Goal: Task Accomplishment & Management: Manage account settings

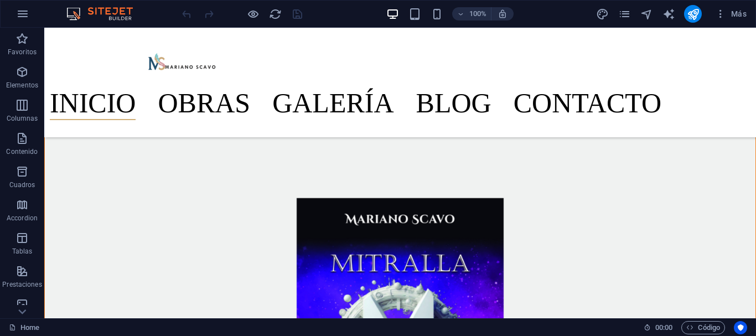
scroll to position [2494, 0]
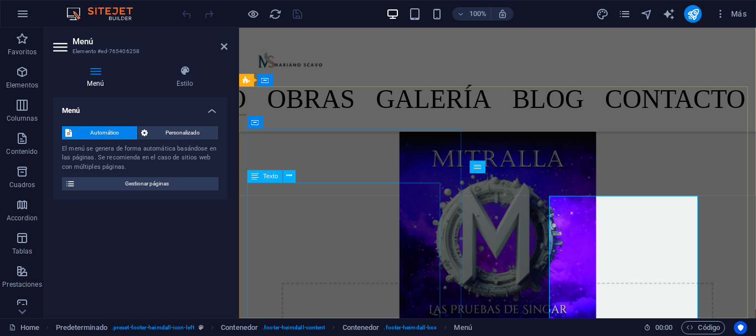
scroll to position [2471, 0]
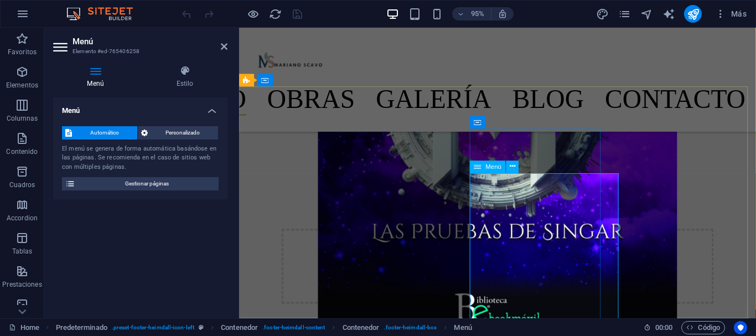
click at [491, 167] on span "Menú" at bounding box center [494, 167] width 16 height 6
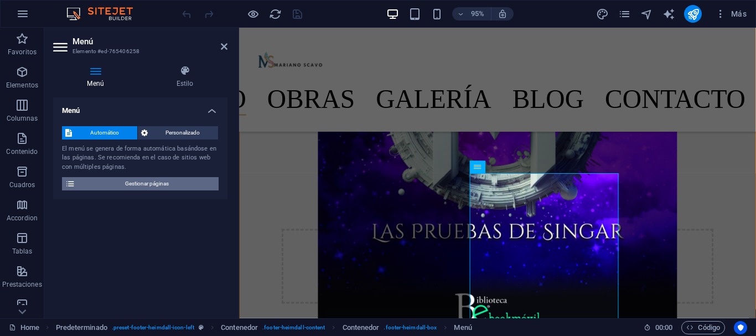
click at [174, 182] on span "Gestionar páginas" at bounding box center [147, 183] width 137 height 13
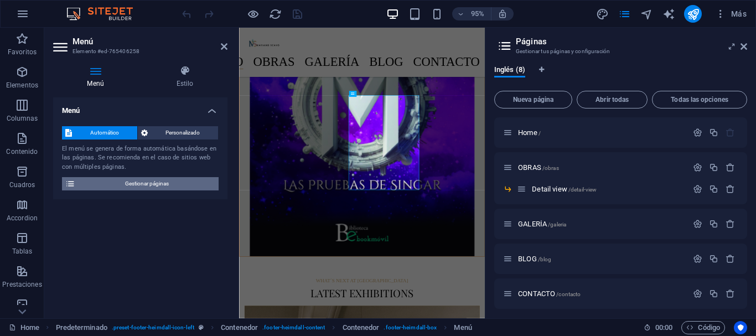
scroll to position [2474, 0]
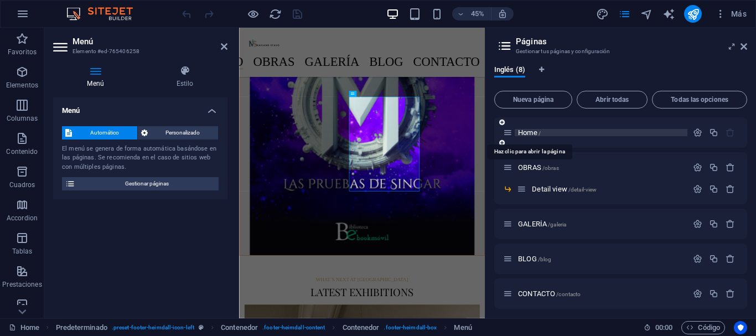
click at [528, 131] on span "Home /" at bounding box center [529, 132] width 23 height 8
click at [525, 131] on span "Home /" at bounding box center [529, 132] width 23 height 8
click at [524, 129] on span "Home /" at bounding box center [529, 132] width 23 height 8
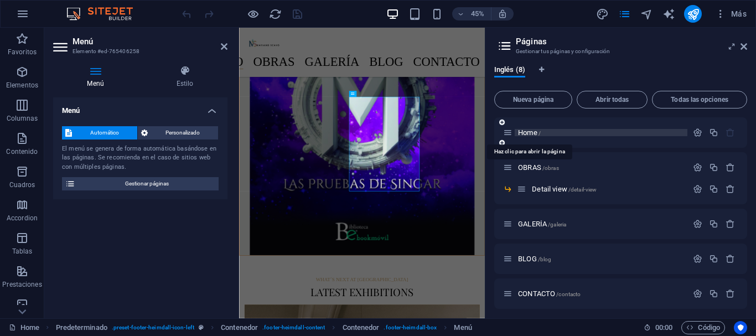
click at [523, 132] on span "Home /" at bounding box center [529, 132] width 23 height 8
drag, startPoint x: 527, startPoint y: 129, endPoint x: 696, endPoint y: 132, distance: 168.3
click at [696, 132] on icon "button" at bounding box center [697, 132] width 9 height 9
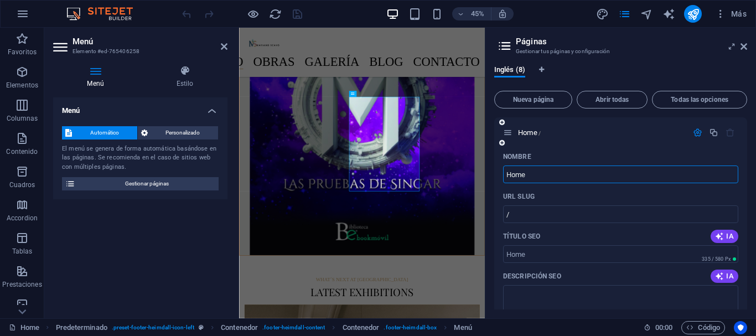
drag, startPoint x: 550, startPoint y: 175, endPoint x: 503, endPoint y: 176, distance: 47.0
click at [503, 176] on input "Home" at bounding box center [620, 174] width 235 height 18
type input "Inicio"
drag, startPoint x: 743, startPoint y: 164, endPoint x: 741, endPoint y: 172, distance: 8.1
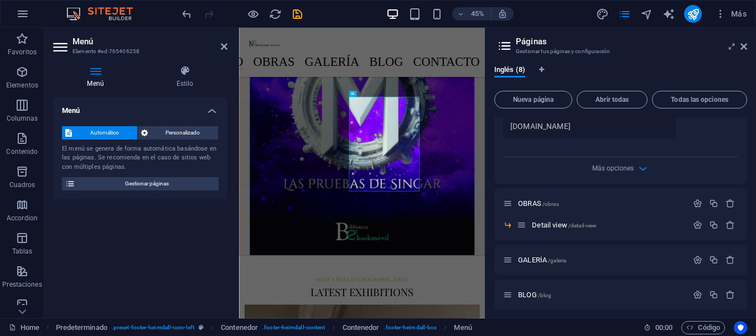
scroll to position [429, 0]
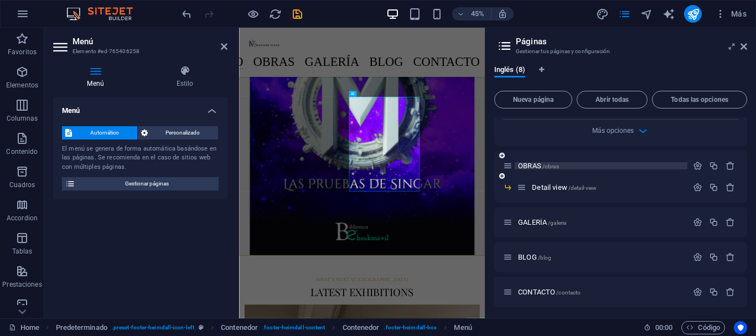
click at [530, 164] on span "OBRAS /obras" at bounding box center [538, 166] width 41 height 8
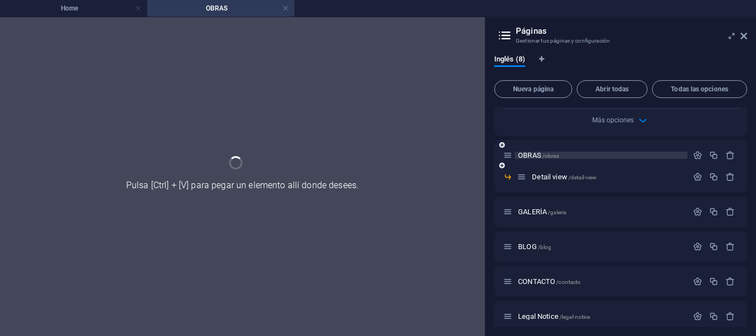
click at [530, 164] on div "OBRAS /obras" at bounding box center [620, 155] width 253 height 30
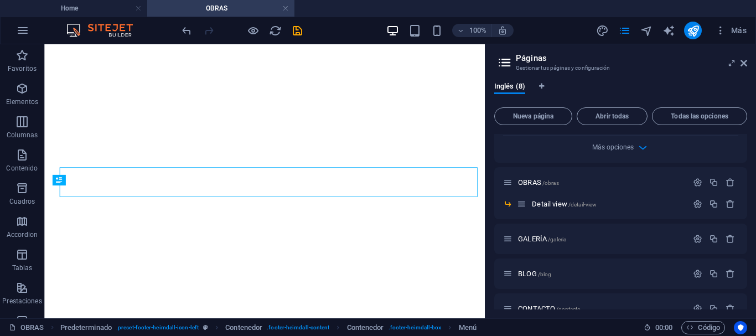
click at [697, 153] on div "Más opciones" at bounding box center [620, 145] width 235 height 18
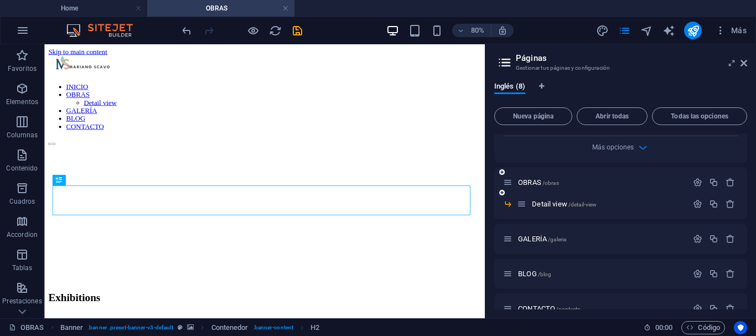
click at [692, 188] on div "OBRAS /obras" at bounding box center [620, 182] width 253 height 30
click at [536, 186] on div "OBRAS /obras" at bounding box center [595, 182] width 184 height 13
click at [538, 183] on span "OBRAS /obras" at bounding box center [538, 182] width 41 height 8
click at [695, 183] on icon "button" at bounding box center [697, 182] width 9 height 9
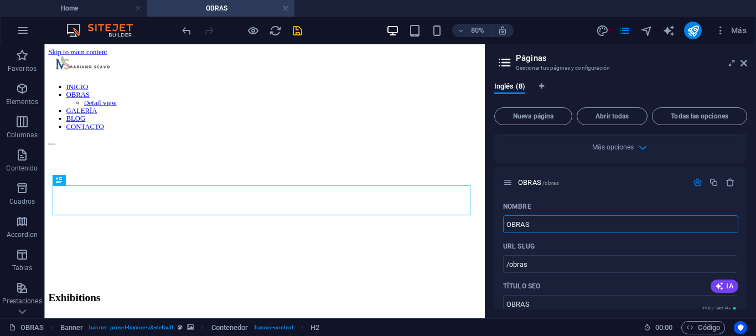
drag, startPoint x: 540, startPoint y: 223, endPoint x: 485, endPoint y: 227, distance: 55.0
click at [485, 227] on aside "Páginas Gestionar tus páginas y configuración Inglés (8) Nueva página Abrir tod…" at bounding box center [620, 181] width 271 height 274
type input "P"
type input "Obras"
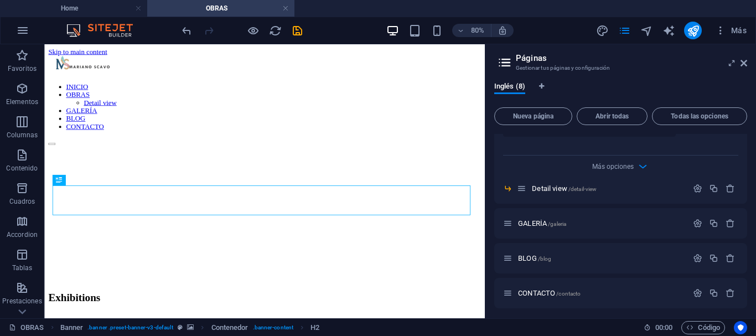
scroll to position [865, 0]
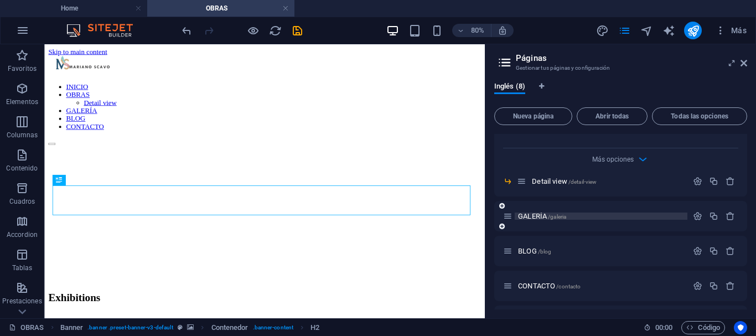
type input "Obras"
click at [525, 217] on span "GALERÍA /galeria" at bounding box center [542, 216] width 48 height 8
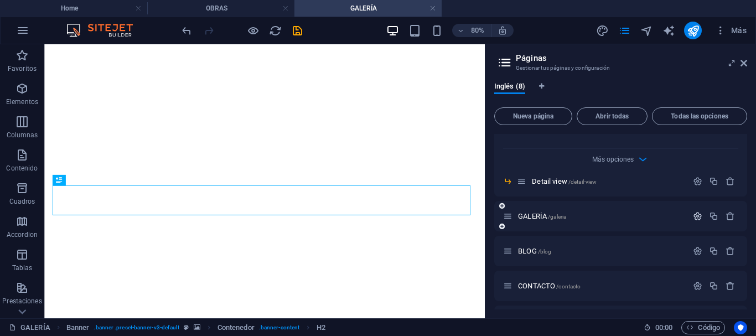
click at [697, 215] on icon "button" at bounding box center [697, 215] width 9 height 9
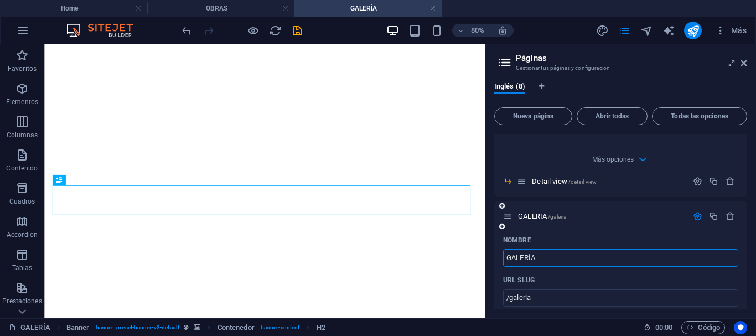
drag, startPoint x: 548, startPoint y: 256, endPoint x: 499, endPoint y: 260, distance: 48.8
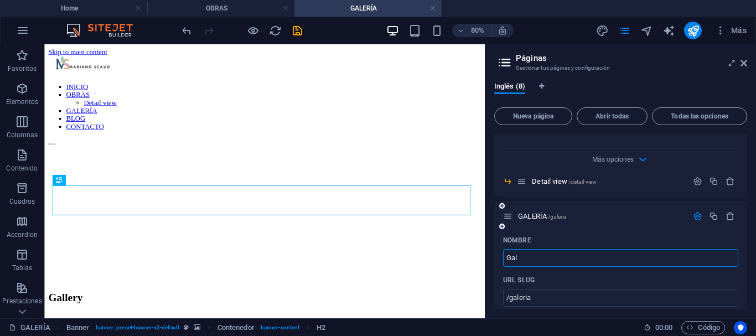
scroll to position [0, 0]
type input "Galería"
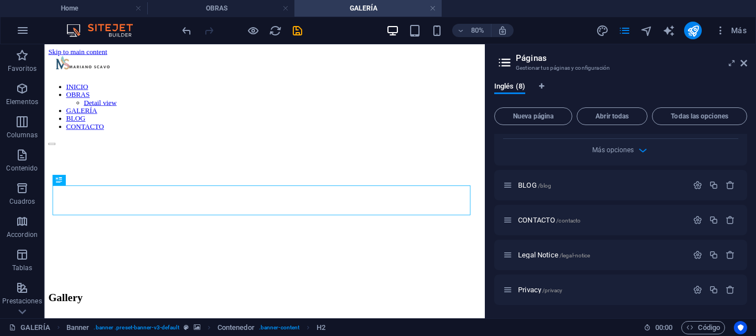
scroll to position [1334, 0]
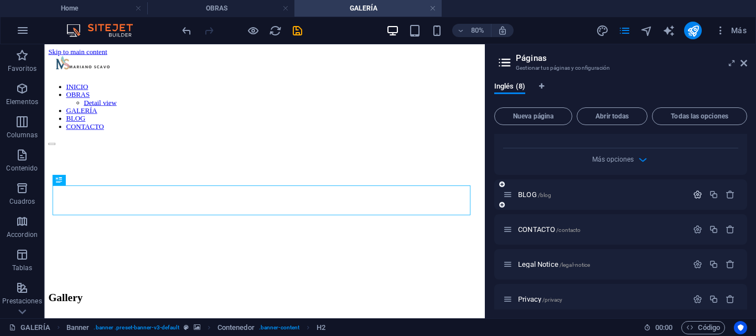
type input "Galería"
click at [697, 191] on icon "button" at bounding box center [697, 194] width 9 height 9
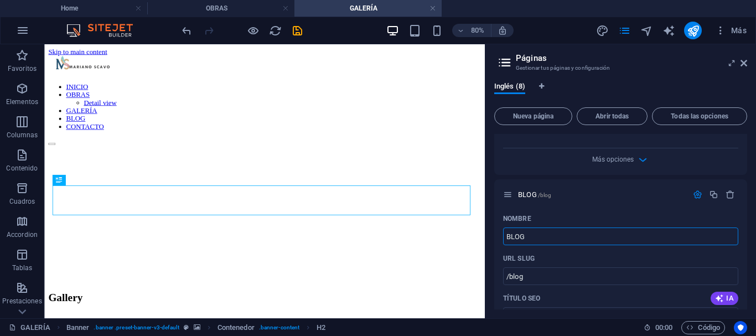
drag, startPoint x: 541, startPoint y: 238, endPoint x: 488, endPoint y: 238, distance: 53.1
click at [488, 238] on div "Inglés (8) Nueva página Abrir todas Todas las opciones Inicio / Nombre Inicio ​…" at bounding box center [620, 195] width 271 height 245
type input "Blog"
type input "/bloh"
type input "Bloh"
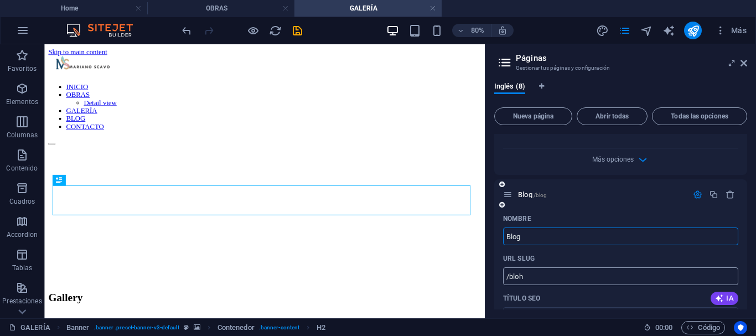
type input "Blog"
type input "/blog"
type input "Blog"
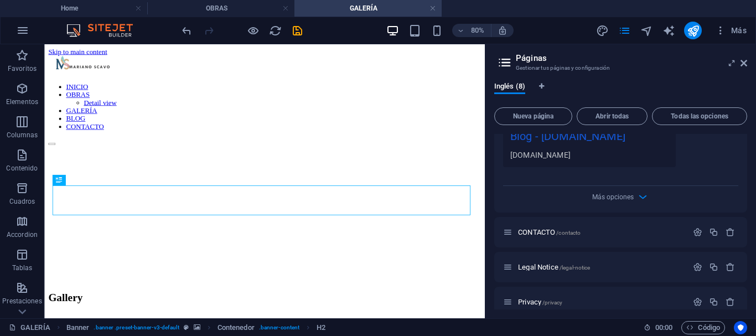
scroll to position [1756, 0]
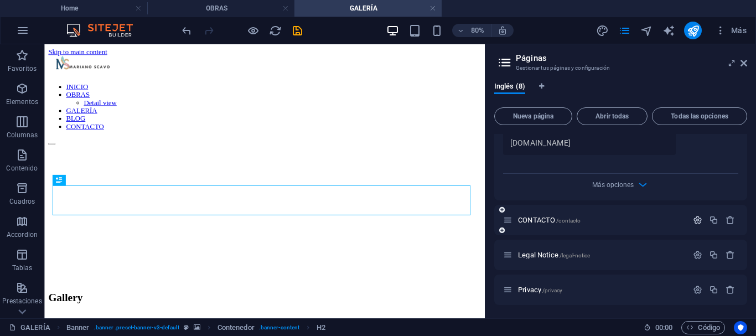
type input "Blog"
click at [695, 220] on icon "button" at bounding box center [697, 219] width 9 height 9
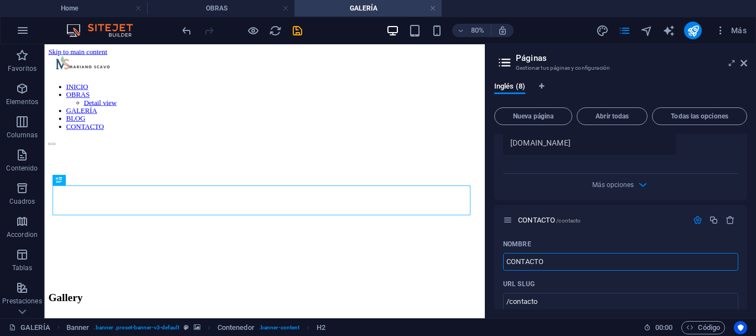
drag, startPoint x: 549, startPoint y: 260, endPoint x: 491, endPoint y: 269, distance: 58.3
click at [491, 269] on div "Inglés (8) Nueva página Abrir todas Todas las opciones Inicio / Nombre Inicio ​…" at bounding box center [620, 195] width 271 height 245
type input "Contacto"
type input "/c"
type input "C"
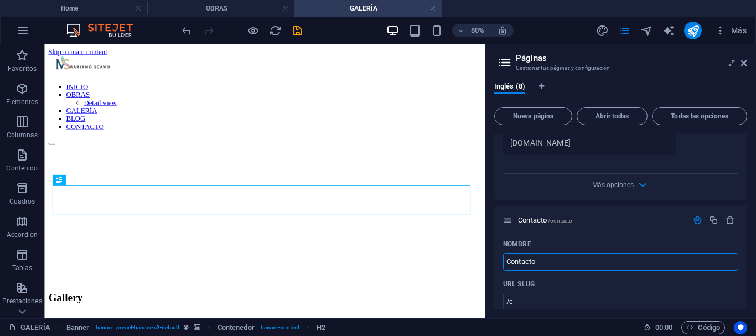
type input "Contacto"
type input "/contacto"
type input "Contacto"
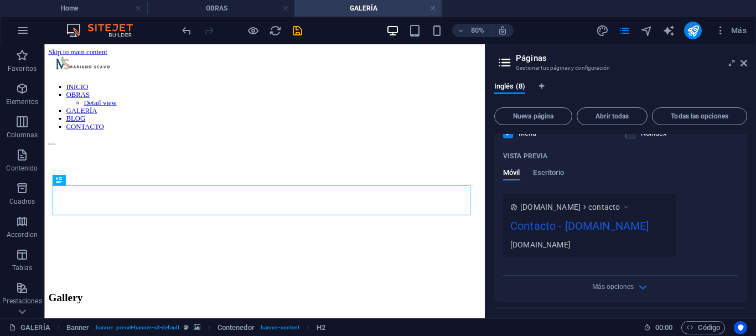
scroll to position [2168, 0]
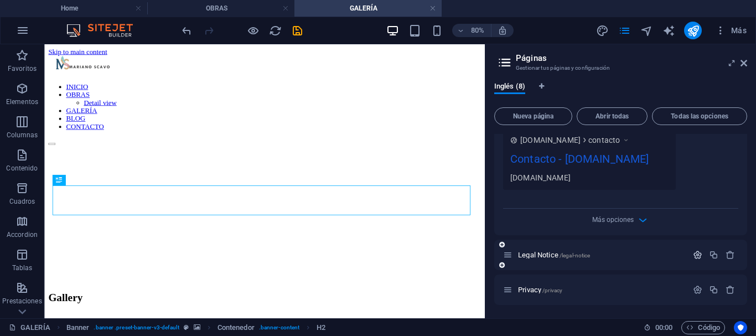
type input "Contacto"
click at [695, 253] on icon "button" at bounding box center [697, 254] width 9 height 9
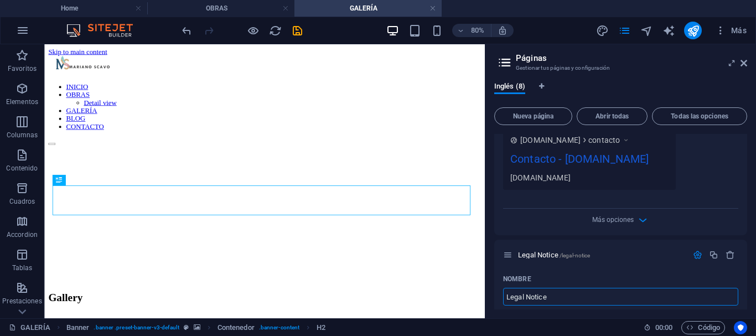
scroll to position [2173, 0]
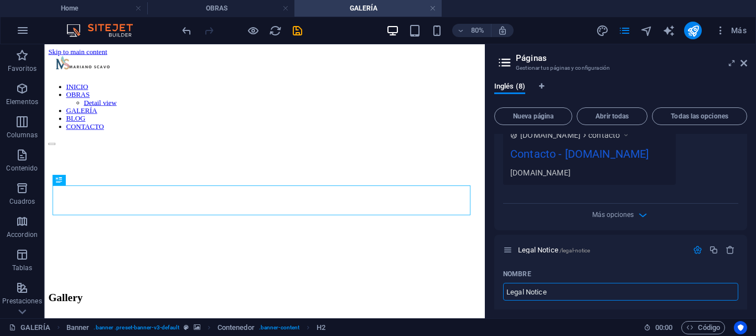
drag, startPoint x: 592, startPoint y: 344, endPoint x: 594, endPoint y: 359, distance: 14.5
type input "Aviso legal"
type input "/aviso-l"
type input "Aviso l"
type input "Aviso legal"
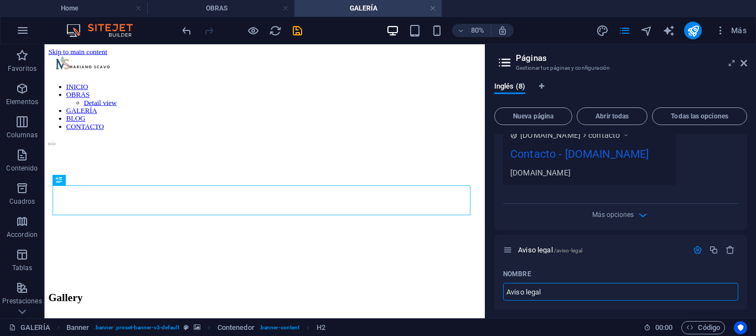
type input "/aviso-legal"
type input "Aviso legal"
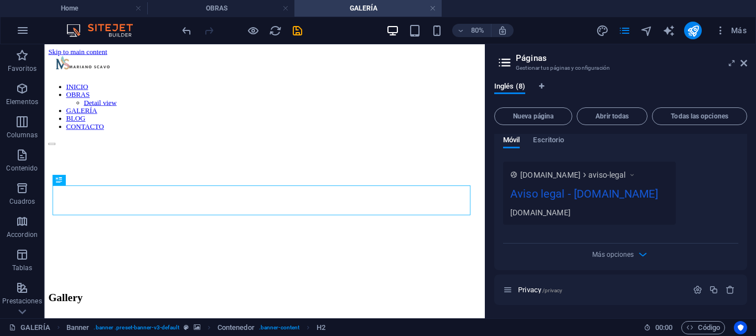
scroll to position [2597, 0]
type input "Aviso legal"
click at [693, 291] on icon "button" at bounding box center [697, 289] width 9 height 9
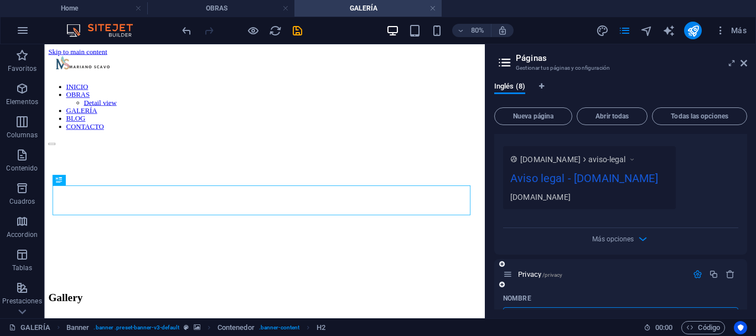
scroll to position [2706, 0]
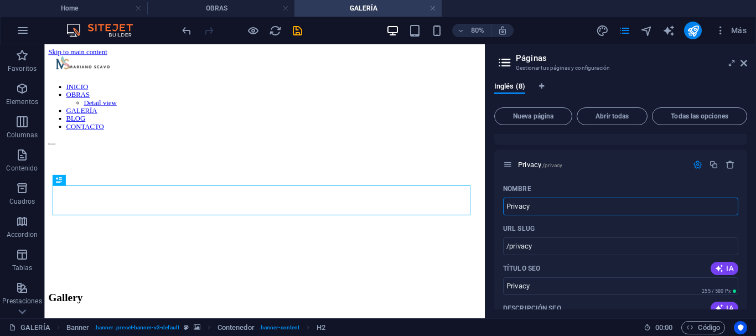
drag, startPoint x: 528, startPoint y: 227, endPoint x: 492, endPoint y: 235, distance: 37.5
click at [492, 235] on div "Inglés (8) Nueva página Abrir todas Todas las opciones Inicio / Nombre Inicio ​…" at bounding box center [620, 195] width 271 height 245
type input "Privacidad"
type input "/priva"
type input "Priva"
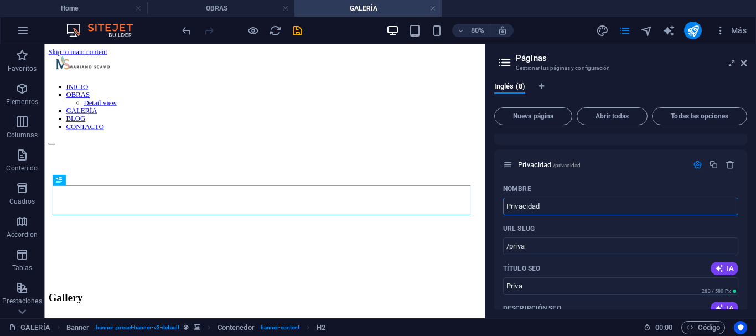
type input "Privacidad"
type input "/privacidad"
type input "Privacidad"
click at [688, 59] on h2 "Páginas" at bounding box center [631, 58] width 231 height 10
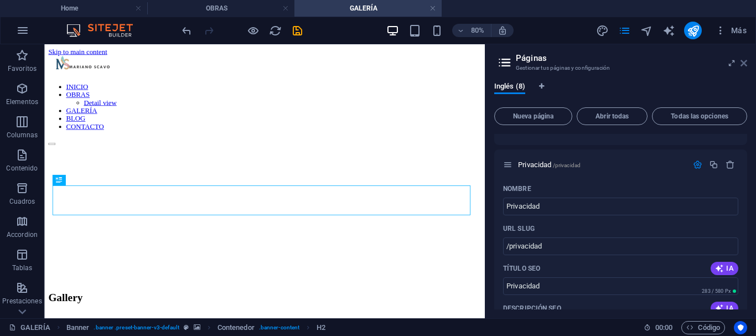
drag, startPoint x: 423, startPoint y: 11, endPoint x: 746, endPoint y: 61, distance: 327.0
click at [746, 61] on icon at bounding box center [743, 63] width 7 height 9
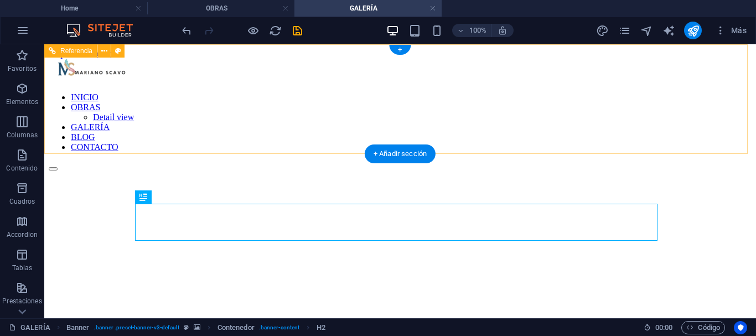
click at [191, 116] on nav "INICIO OBRAS Detail view GALERÍA BLOG CONTACTO" at bounding box center [400, 122] width 703 height 60
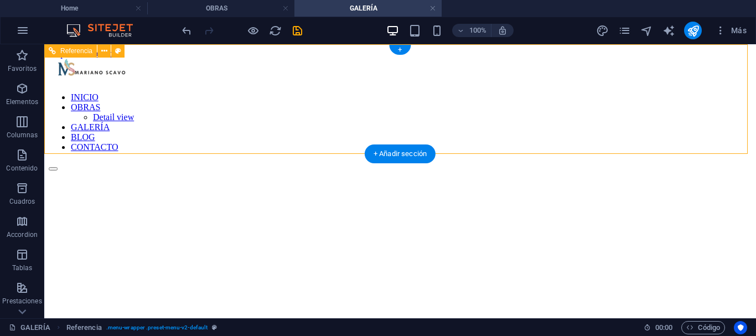
click at [191, 116] on nav "INICIO OBRAS Detail view GALERÍA BLOG CONTACTO" at bounding box center [400, 122] width 703 height 60
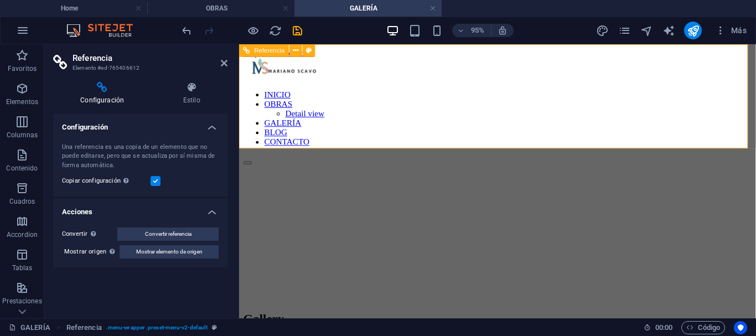
click at [307, 116] on nav "INICIO OBRAS Detail view GALERÍA BLOG CONTACTO" at bounding box center [510, 122] width 535 height 60
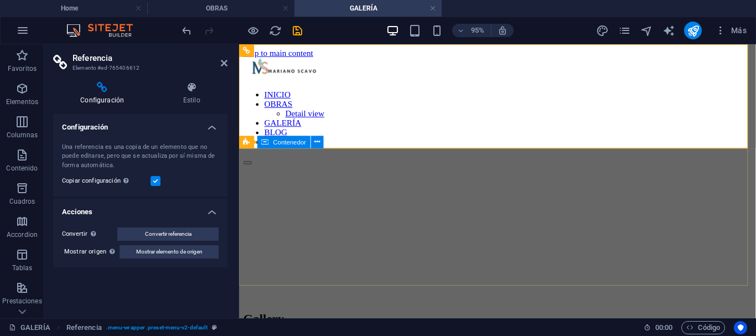
click at [324, 315] on div "Gallery" at bounding box center [510, 333] width 535 height 37
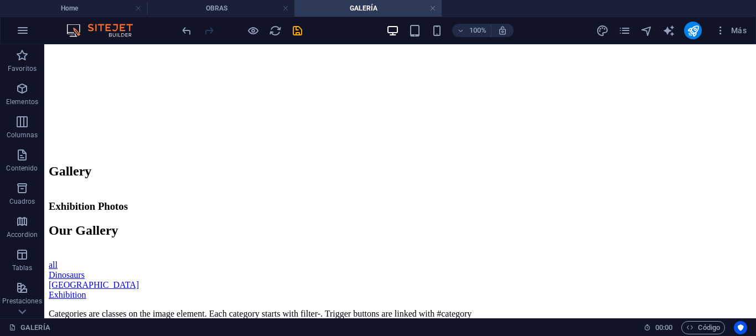
scroll to position [128, 0]
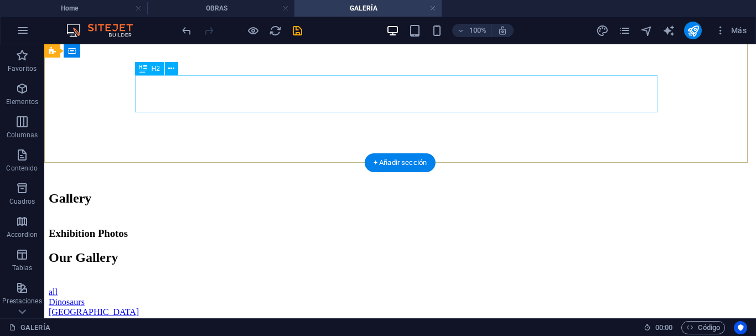
click at [439, 191] on div "Gallery" at bounding box center [400, 198] width 703 height 15
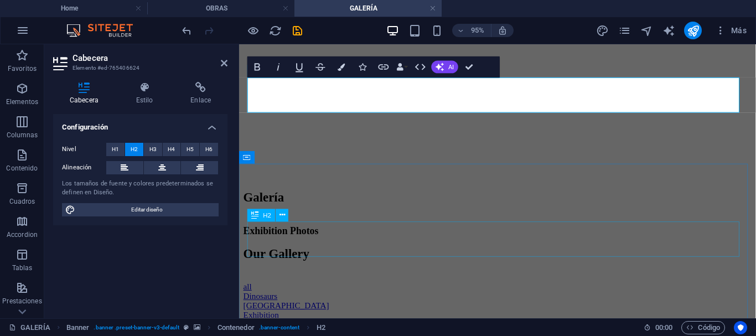
click at [602, 257] on div "Our Gallery" at bounding box center [510, 264] width 535 height 15
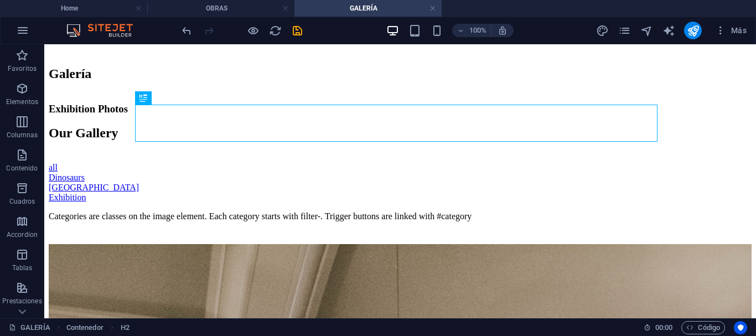
scroll to position [260, 0]
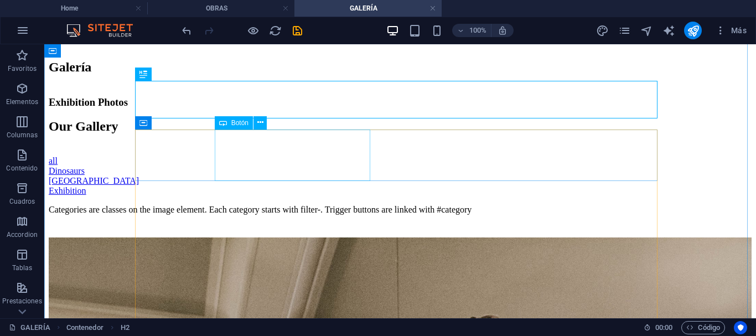
click at [306, 166] on div "Dinosaurs" at bounding box center [400, 171] width 703 height 10
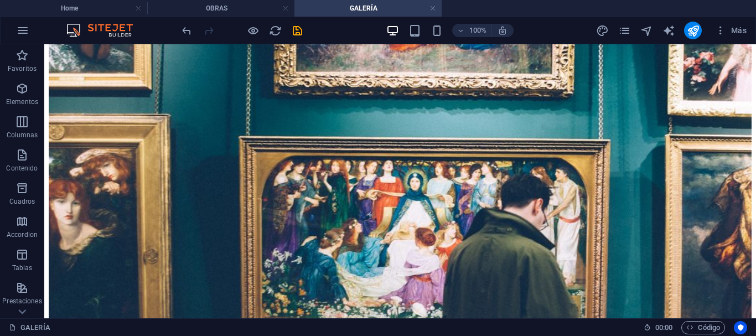
scroll to position [1421, 0]
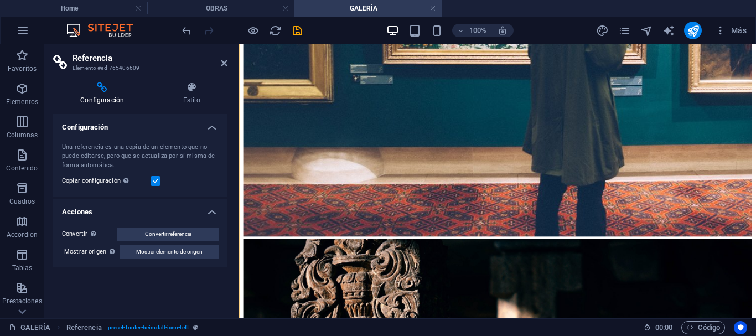
scroll to position [1416, 0]
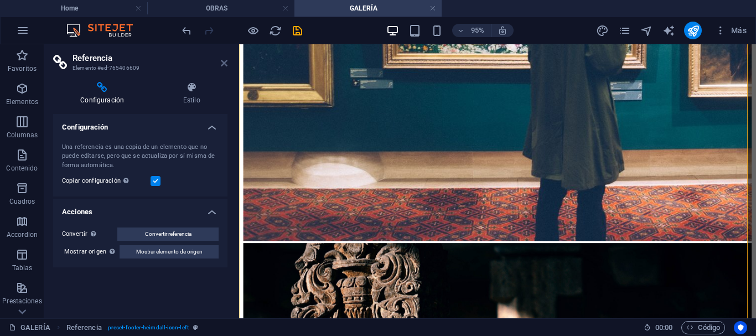
click at [226, 64] on icon at bounding box center [224, 63] width 7 height 9
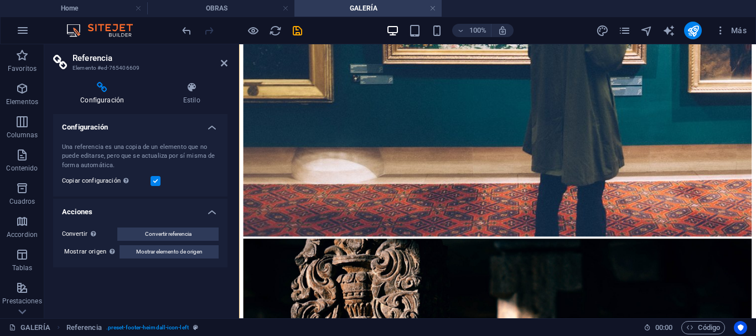
scroll to position [1416, 0]
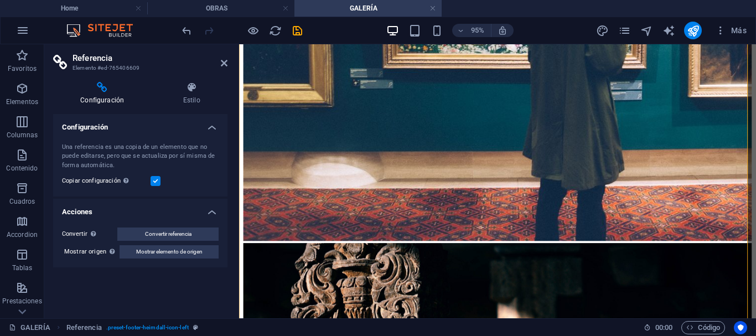
drag, startPoint x: 219, startPoint y: 146, endPoint x: 218, endPoint y: 166, distance: 20.5
click at [218, 167] on div "Una referencia es una copia de un elemento que no puede editarse, pero que se a…" at bounding box center [140, 165] width 174 height 63
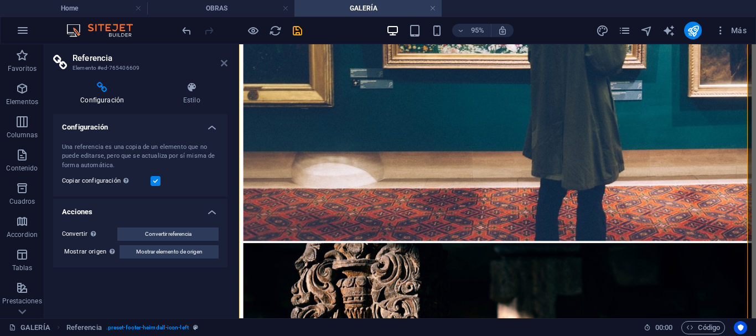
click at [225, 66] on icon at bounding box center [224, 63] width 7 height 9
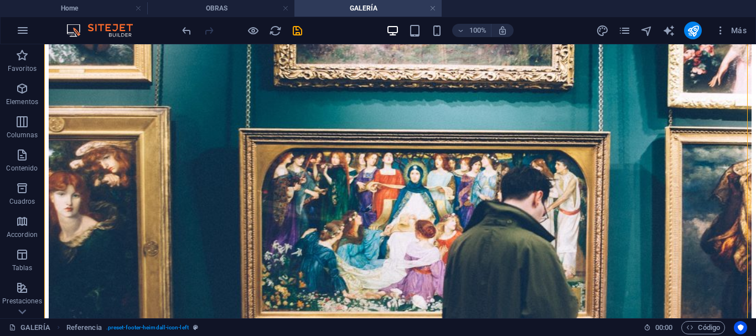
scroll to position [1428, 0]
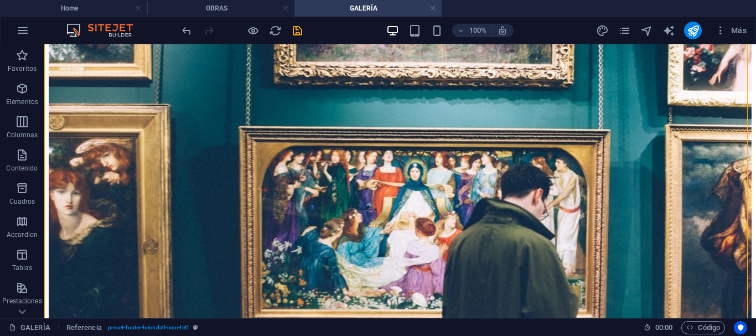
drag, startPoint x: 746, startPoint y: 275, endPoint x: 794, endPoint y: 367, distance: 103.7
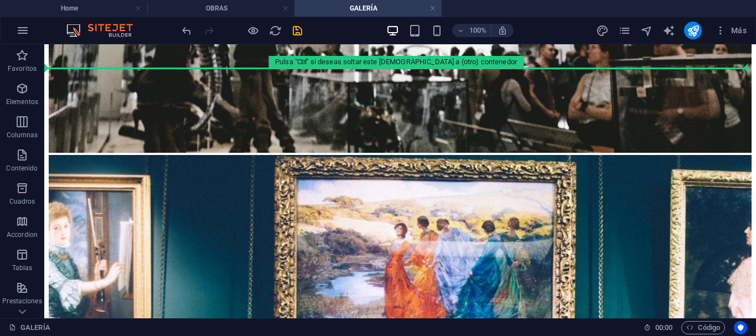
scroll to position [1141, 0]
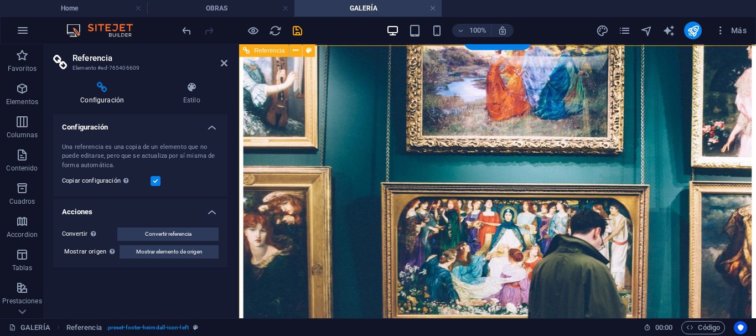
scroll to position [1137, 0]
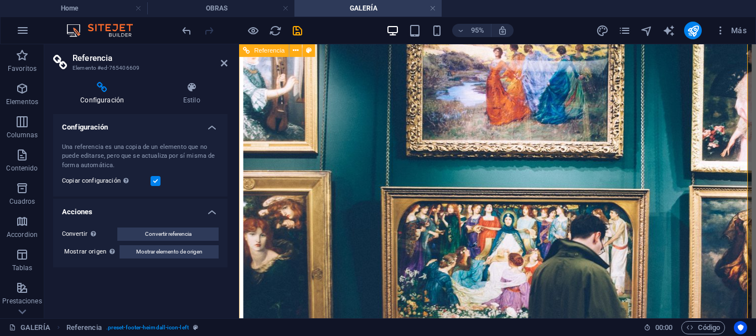
click at [224, 66] on icon at bounding box center [224, 63] width 7 height 9
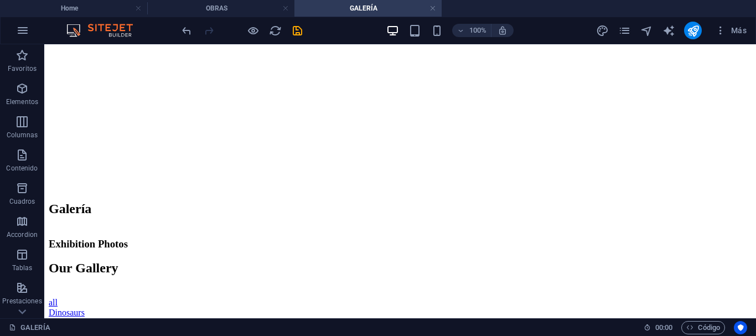
scroll to position [212, 0]
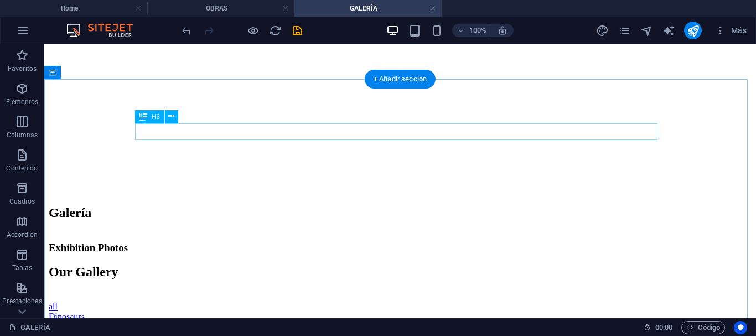
click at [429, 242] on div "Exhibition Photos" at bounding box center [400, 248] width 703 height 12
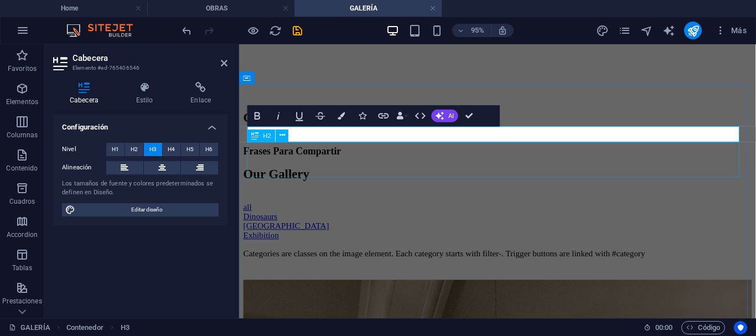
click at [505, 175] on div "Our Gallery" at bounding box center [510, 181] width 535 height 15
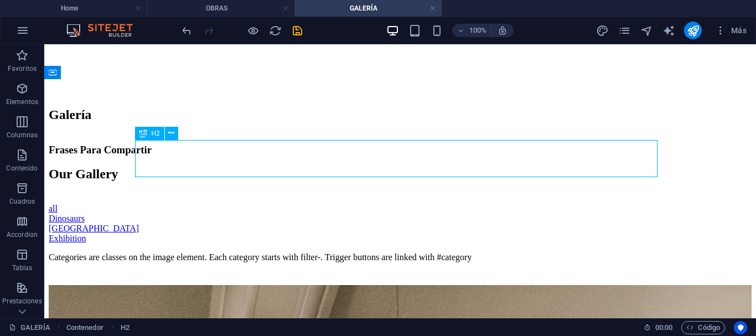
click at [412, 167] on div "Our Gallery" at bounding box center [400, 174] width 703 height 15
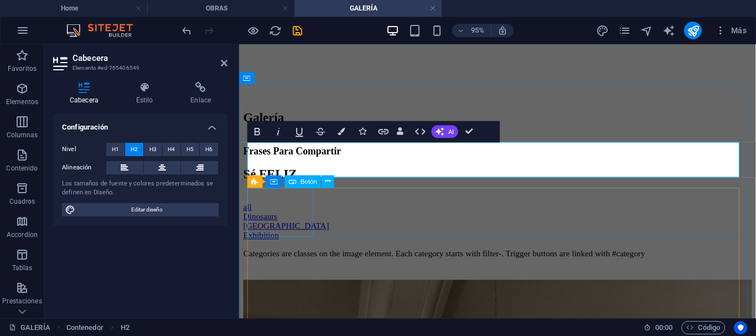
click at [270, 221] on div "all" at bounding box center [510, 216] width 535 height 10
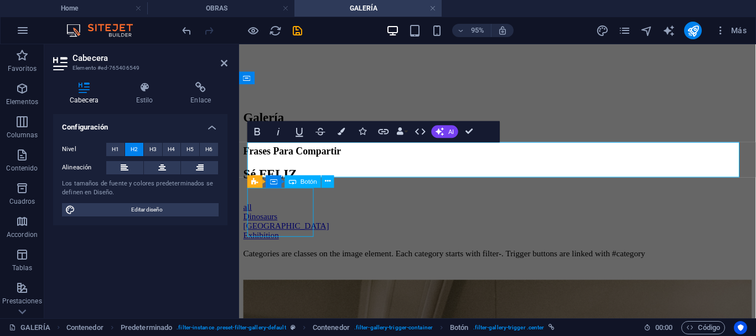
click at [270, 221] on div "all" at bounding box center [510, 216] width 535 height 10
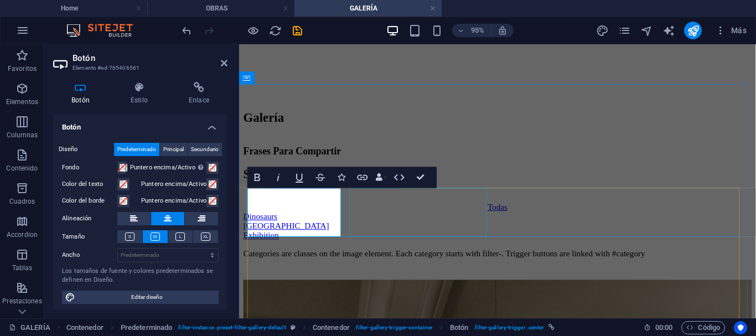
click at [390, 221] on div "Dinosaurs" at bounding box center [510, 226] width 535 height 10
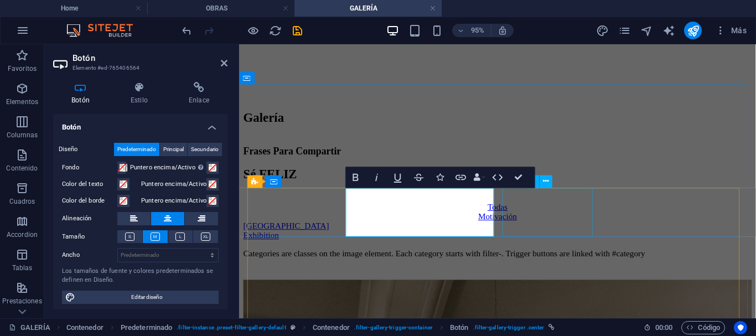
click at [530, 231] on div "[GEOGRAPHIC_DATA]" at bounding box center [510, 236] width 535 height 10
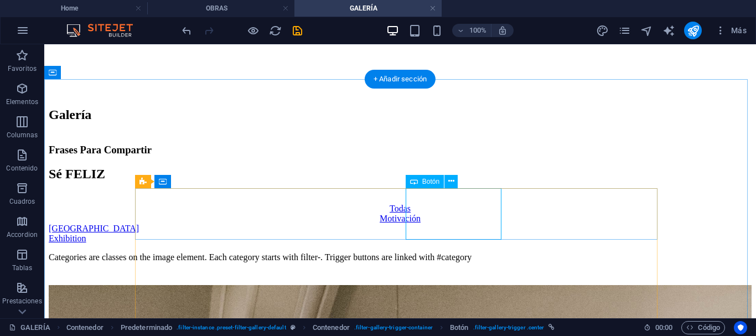
click at [471, 224] on div "[GEOGRAPHIC_DATA]" at bounding box center [400, 229] width 703 height 10
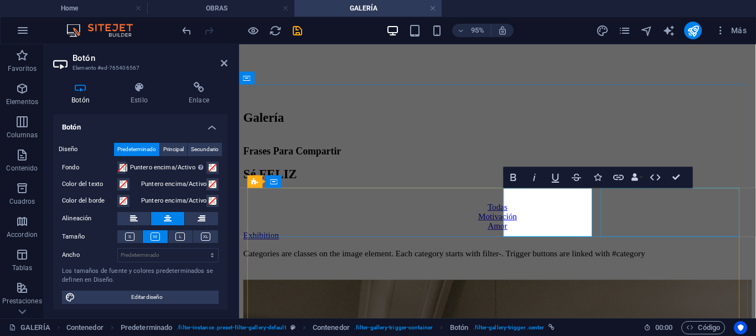
click at [651, 241] on div "Exhibition" at bounding box center [510, 246] width 535 height 10
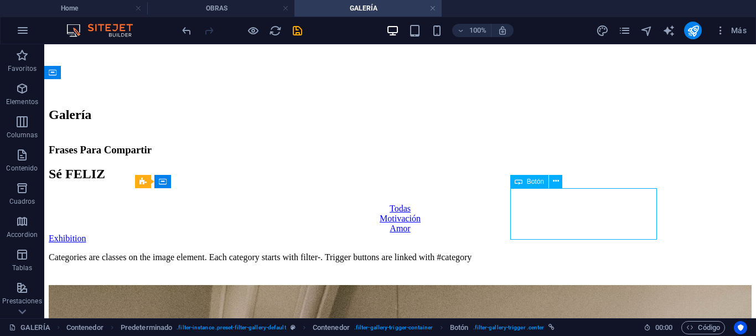
click at [631, 234] on div "Exhibition" at bounding box center [400, 239] width 703 height 10
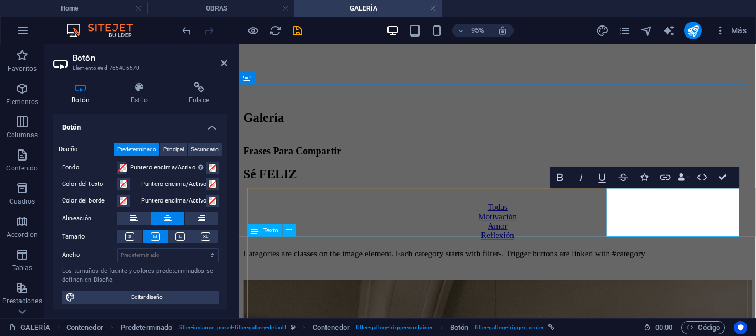
click at [672, 260] on div "Categories are classes on the image element. Each category starts with filter-.…" at bounding box center [510, 265] width 535 height 10
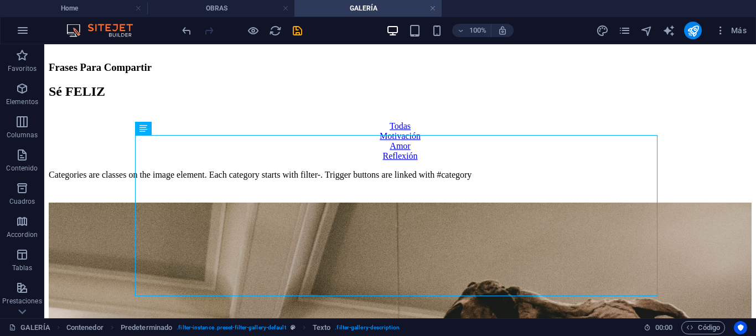
scroll to position [322, 0]
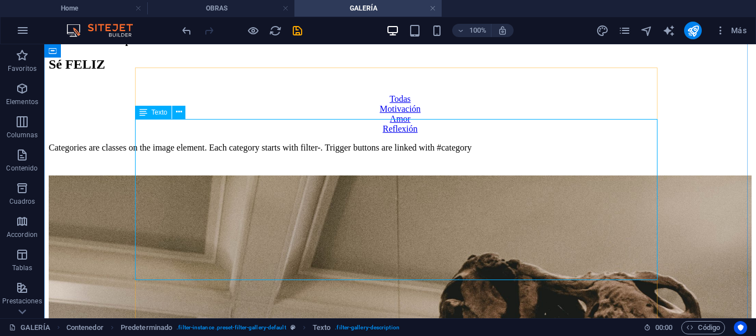
click at [509, 153] on div "Categories are classes on the image element. Each category starts with filter-.…" at bounding box center [400, 148] width 703 height 10
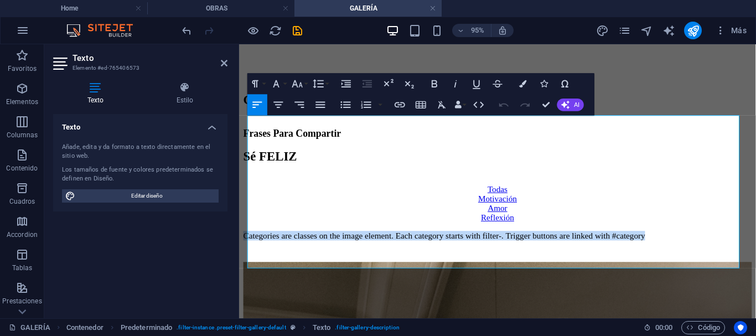
drag, startPoint x: 729, startPoint y: 247, endPoint x: 474, endPoint y: 165, distance: 267.9
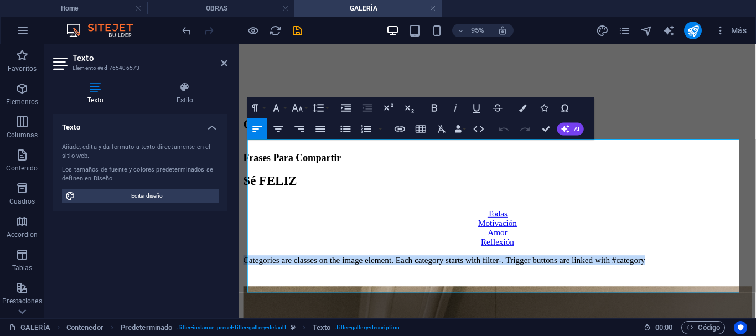
scroll to position [292, 0]
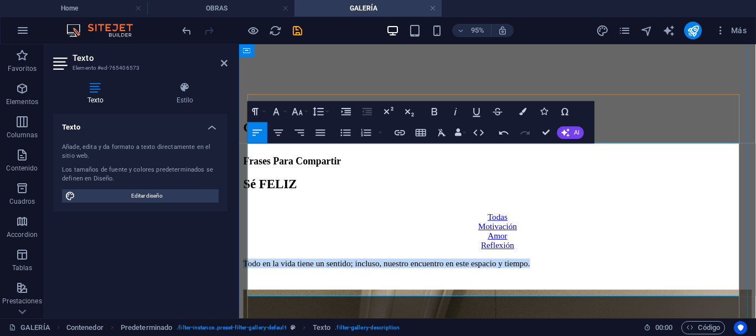
drag, startPoint x: 356, startPoint y: 278, endPoint x: 263, endPoint y: 197, distance: 122.8
click at [263, 270] on div "Todo en la vida tiene un sentido; incluso, nuestro encuentro en este espacio y …" at bounding box center [510, 275] width 535 height 10
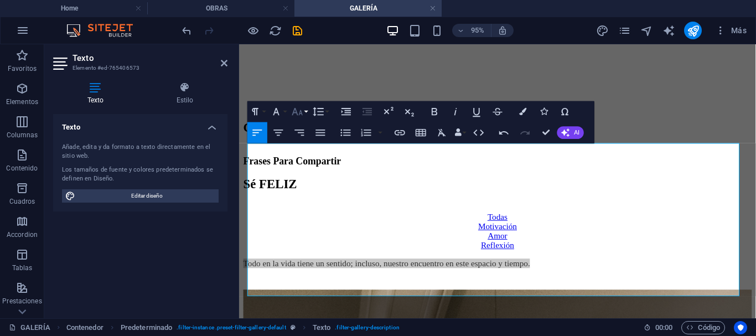
click at [298, 111] on icon "button" at bounding box center [297, 111] width 13 height 13
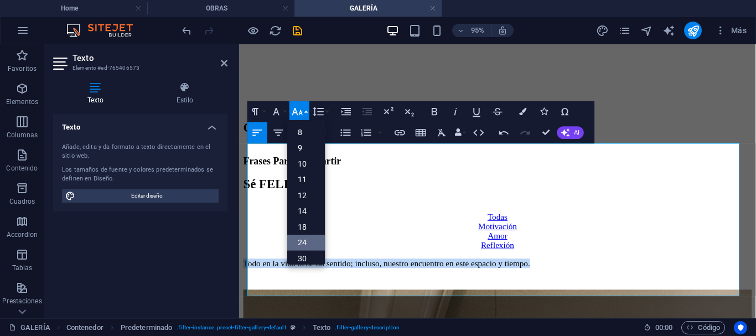
click at [299, 241] on link "24" at bounding box center [306, 243] width 38 height 16
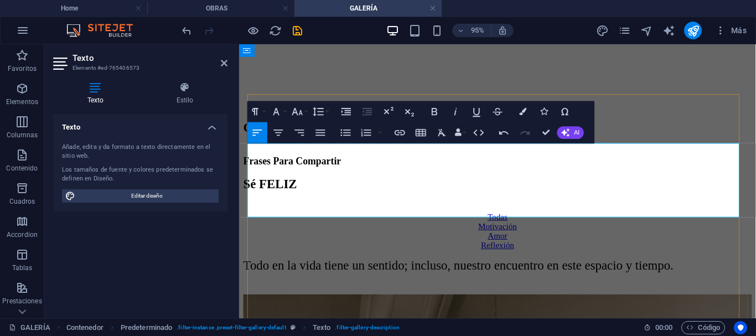
click at [743, 270] on p "Todo en la vida tiene un sentido; incluso, nuestro encuentro en este espacio y …" at bounding box center [510, 277] width 535 height 15
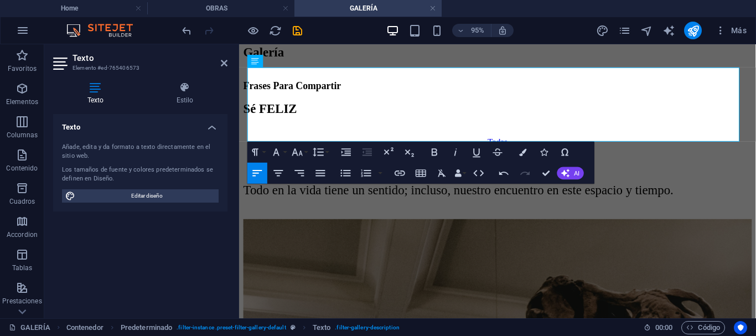
scroll to position [354, 0]
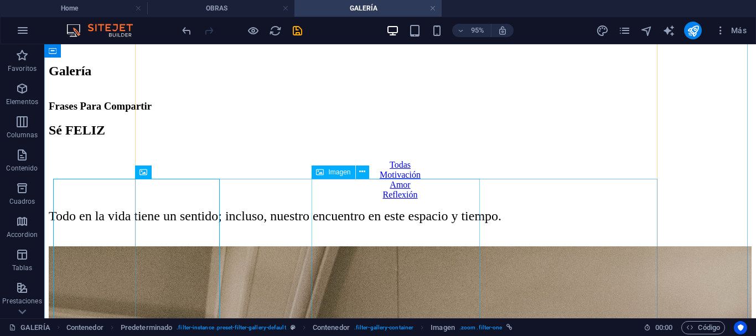
select select "%"
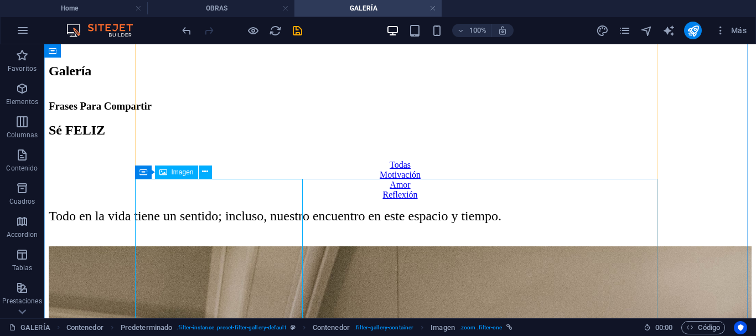
select select "%"
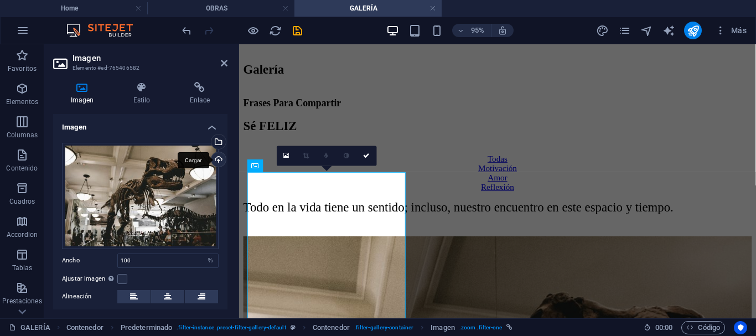
click at [217, 159] on div "Cargar" at bounding box center [217, 160] width 17 height 17
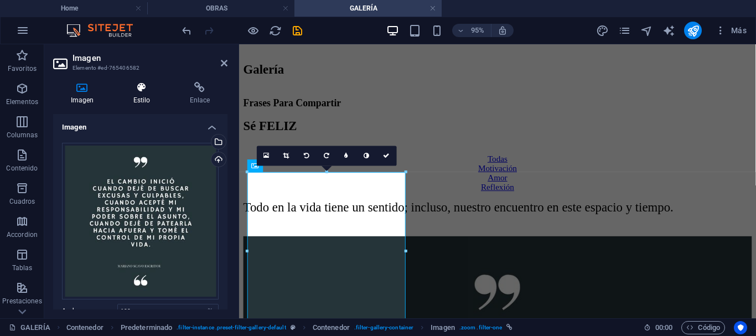
click at [149, 87] on icon at bounding box center [142, 87] width 52 height 11
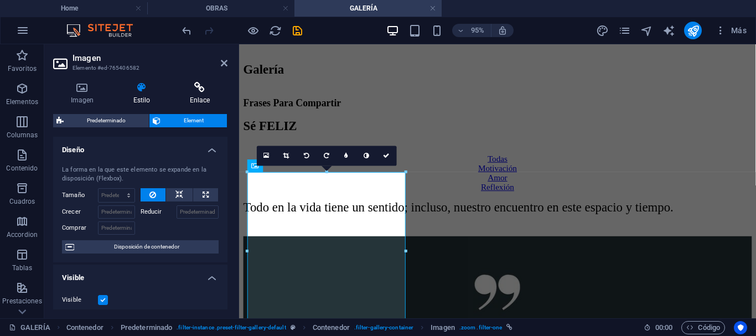
click at [204, 92] on icon at bounding box center [199, 87] width 55 height 11
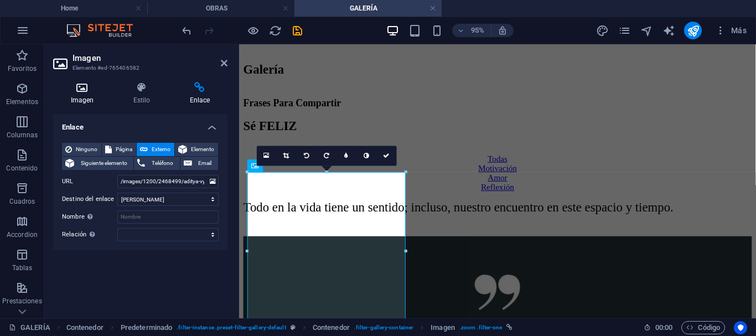
click at [79, 91] on icon at bounding box center [82, 87] width 58 height 11
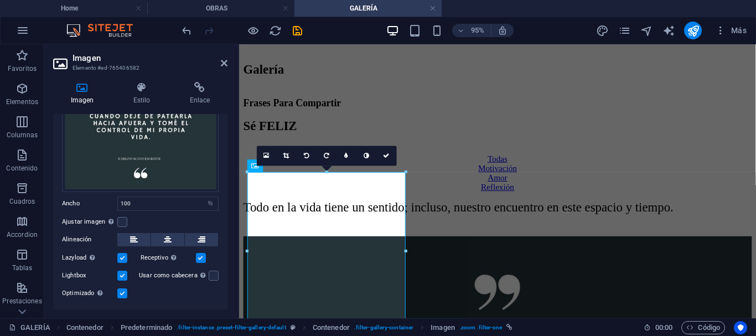
scroll to position [131, 0]
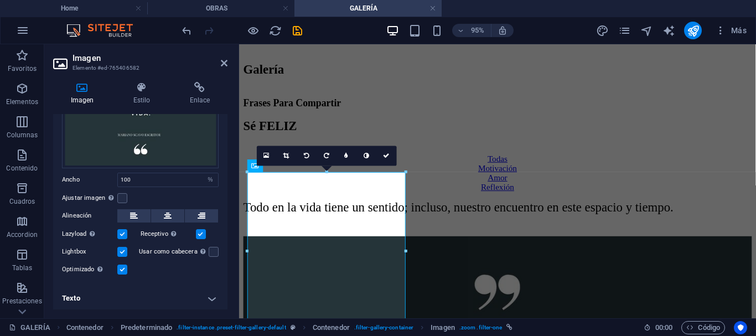
click at [210, 292] on h4 "Texto" at bounding box center [140, 298] width 174 height 27
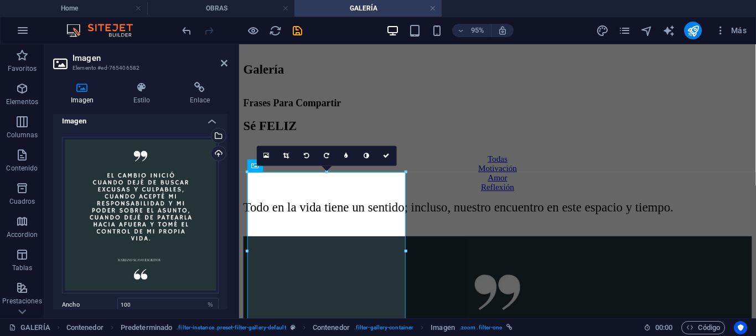
scroll to position [0, 0]
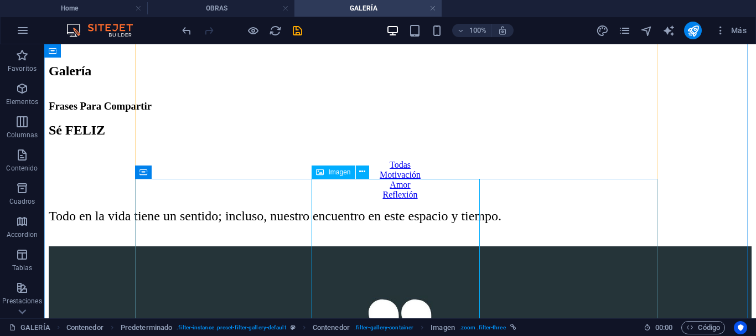
select select "%"
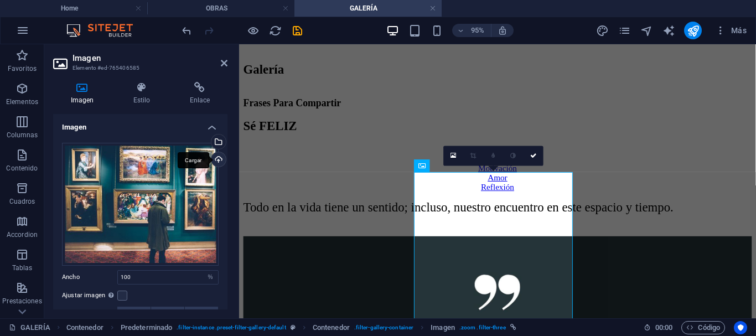
click at [212, 160] on div "Cargar" at bounding box center [217, 160] width 17 height 17
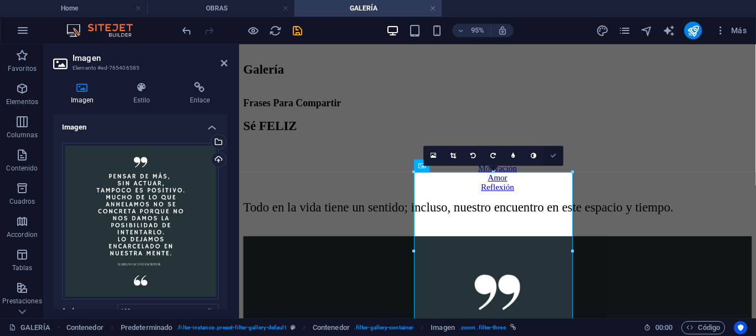
click at [551, 156] on icon at bounding box center [553, 155] width 7 height 6
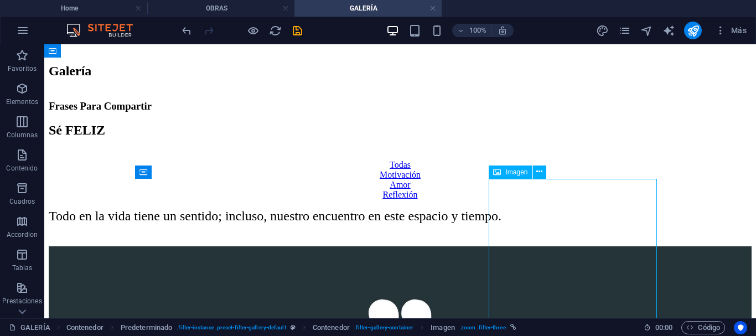
select select "%"
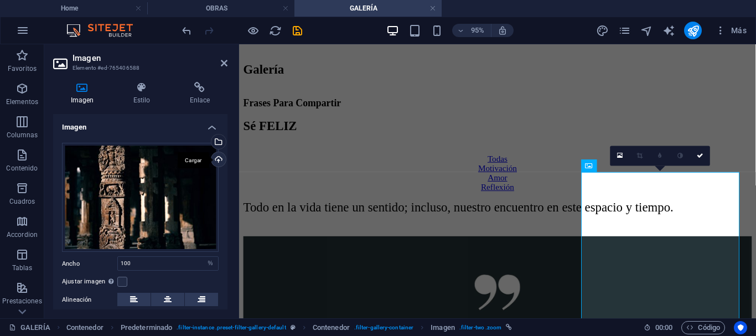
click at [216, 161] on div "Cargar" at bounding box center [217, 160] width 17 height 17
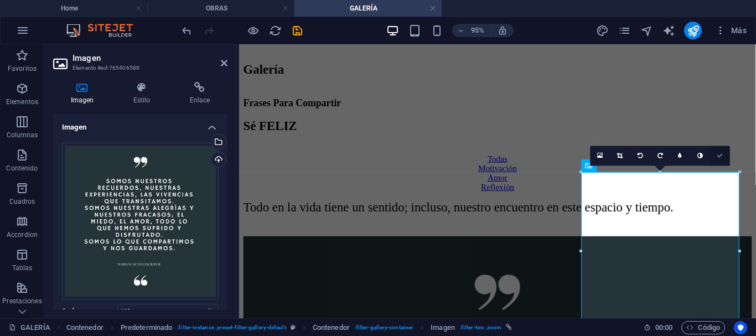
drag, startPoint x: 721, startPoint y: 153, endPoint x: 677, endPoint y: 107, distance: 63.4
click at [721, 154] on icon at bounding box center [720, 155] width 7 height 6
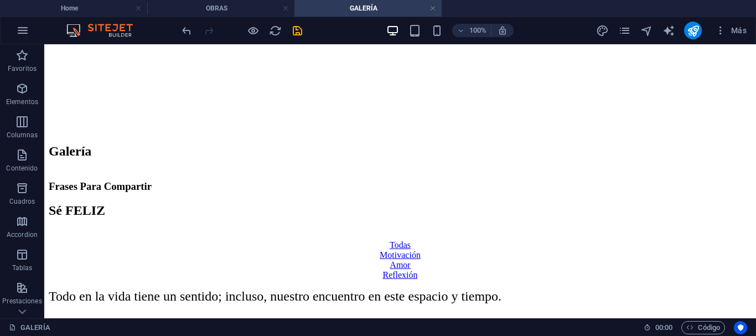
scroll to position [229, 0]
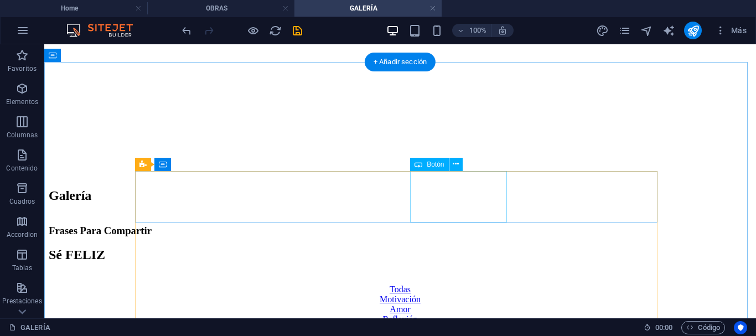
click at [464, 304] on div "Amor" at bounding box center [400, 309] width 703 height 10
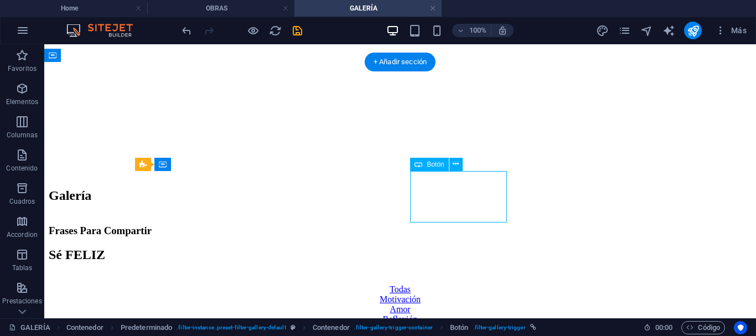
click at [464, 304] on div "Amor" at bounding box center [400, 309] width 703 height 10
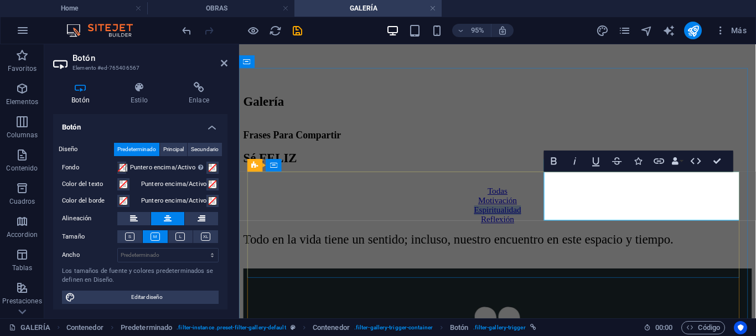
drag, startPoint x: 740, startPoint y: 197, endPoint x: 561, endPoint y: 201, distance: 178.8
click at [536, 214] on link "Espiritualidad" at bounding box center [511, 218] width 50 height 9
click at [131, 240] on icon at bounding box center [129, 236] width 9 height 8
click at [158, 239] on icon at bounding box center [155, 236] width 9 height 8
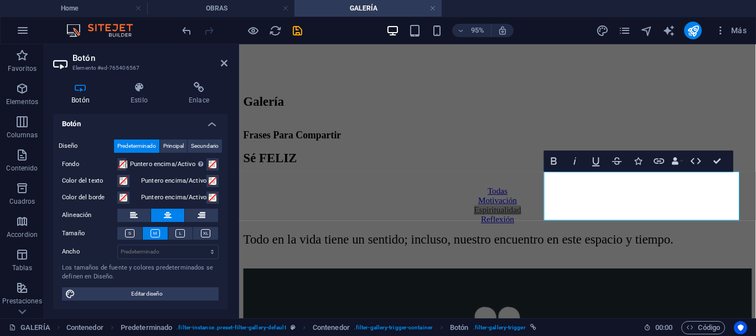
drag, startPoint x: 224, startPoint y: 230, endPoint x: 230, endPoint y: 178, distance: 51.8
click at [230, 178] on div "Botón Estilo Enlace Botón Diseño Predeterminado Principal Secundario Fondo Punt…" at bounding box center [140, 195] width 192 height 245
drag, startPoint x: 225, startPoint y: 179, endPoint x: 222, endPoint y: 146, distance: 33.3
click at [225, 141] on div "Botón Diseño Predeterminado Principal Secundario Fondo Puntero encima/Activo [M…" at bounding box center [140, 211] width 174 height 195
click at [133, 92] on icon at bounding box center [139, 87] width 54 height 11
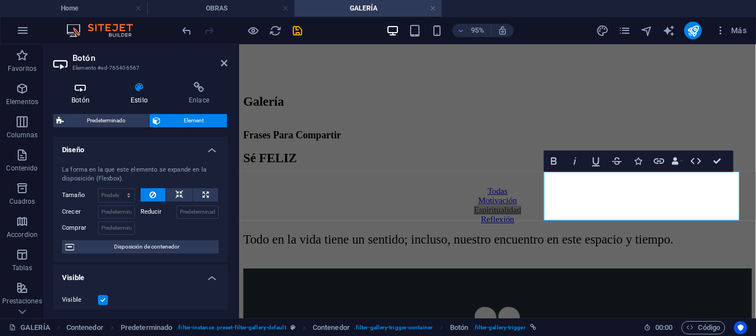
click at [86, 91] on icon at bounding box center [80, 87] width 55 height 11
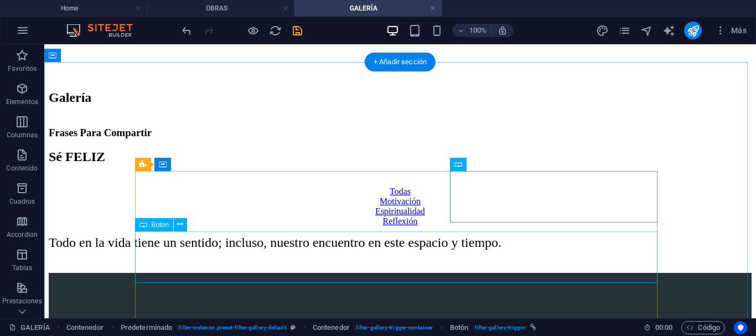
click at [421, 226] on div "Reflexión" at bounding box center [400, 221] width 703 height 10
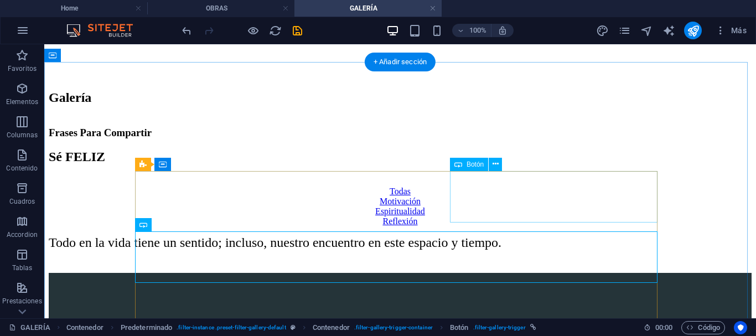
click at [617, 206] on div "Espiritualidad" at bounding box center [400, 211] width 703 height 10
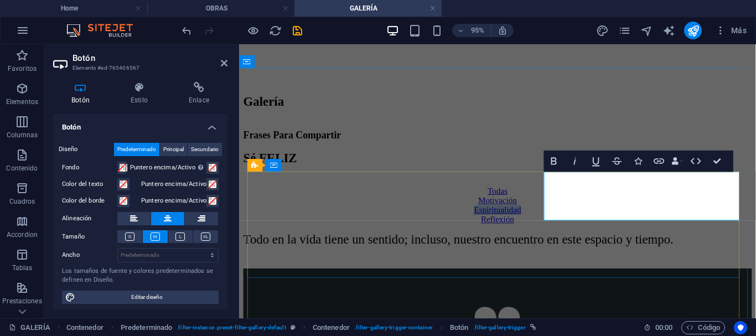
drag, startPoint x: 709, startPoint y: 205, endPoint x: 758, endPoint y: 215, distance: 49.7
click at [536, 216] on link "Espiritualidad" at bounding box center [511, 218] width 50 height 9
click at [734, 134] on div "Frases Para Compartir" at bounding box center [510, 140] width 535 height 12
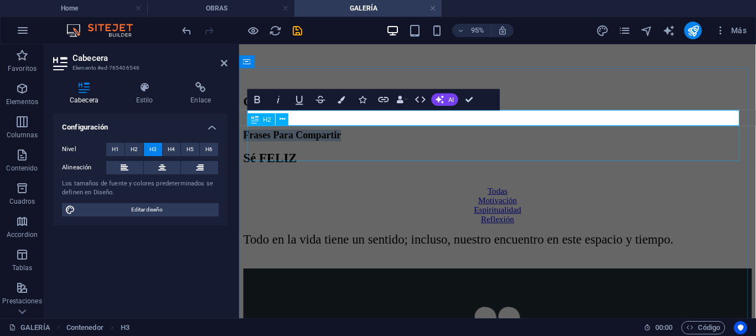
drag, startPoint x: 749, startPoint y: 147, endPoint x: 770, endPoint y: 143, distance: 21.4
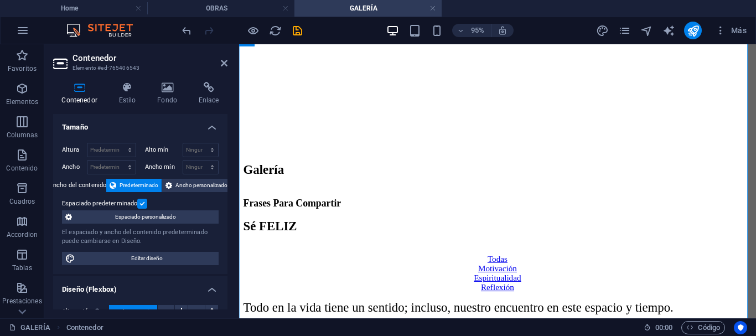
scroll to position [228, 0]
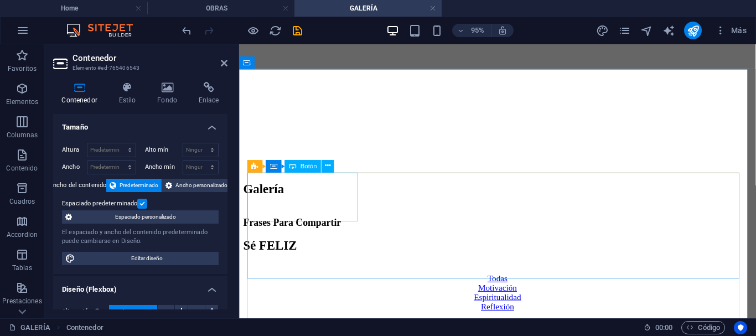
click at [314, 286] on div "Todas" at bounding box center [510, 291] width 535 height 10
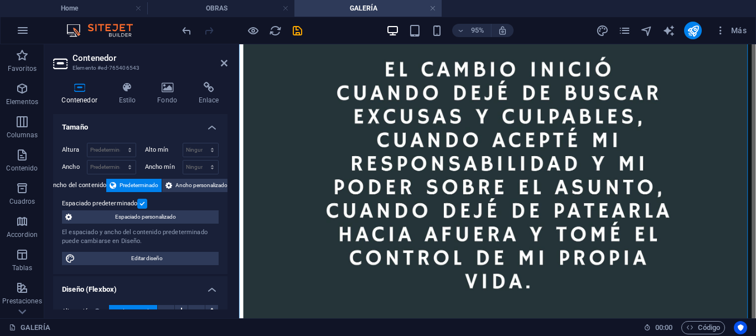
scroll to position [567, 0]
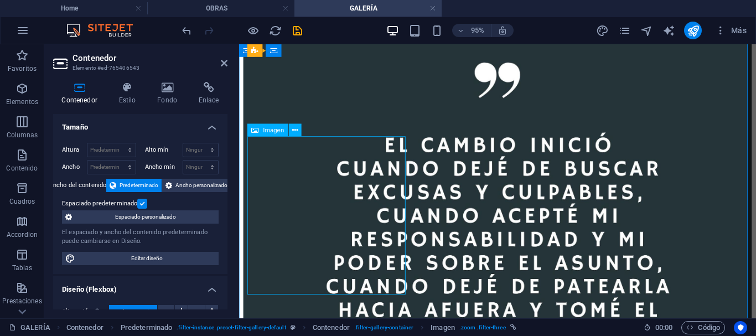
select select "%"
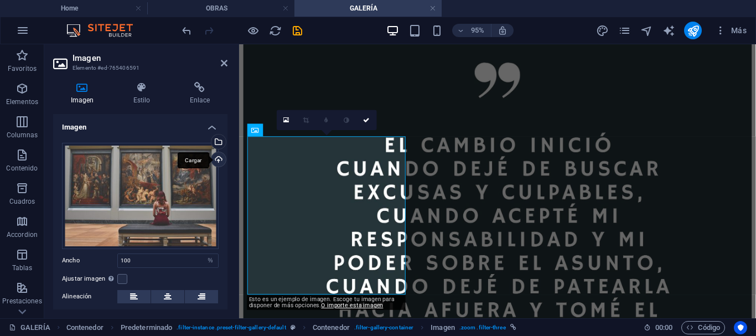
click at [219, 159] on div "Cargar" at bounding box center [217, 160] width 17 height 17
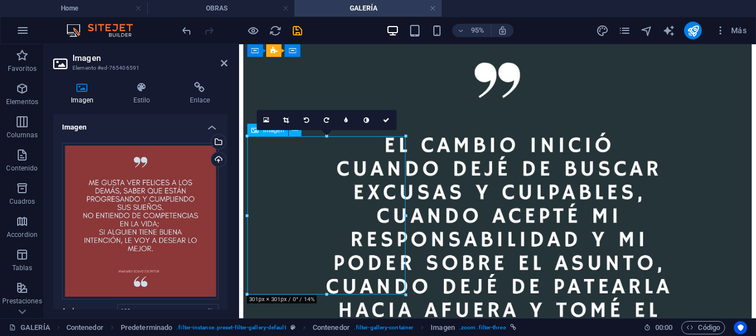
drag, startPoint x: 378, startPoint y: 187, endPoint x: 380, endPoint y: 193, distance: 5.8
click at [165, 201] on div "Arrastra archivos aquí, haz clic para escoger archivos o selecciona archivos de…" at bounding box center [140, 221] width 157 height 157
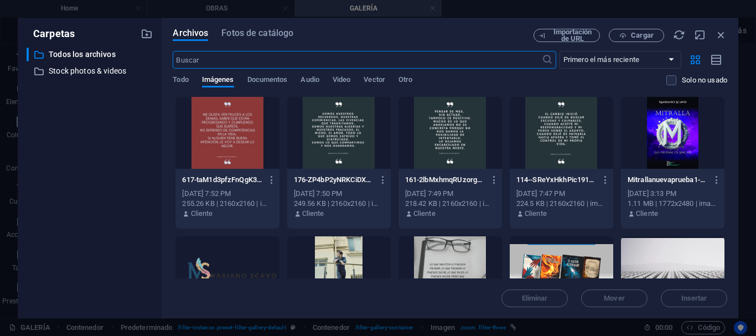
scroll to position [636, 0]
drag, startPoint x: 719, startPoint y: 32, endPoint x: 710, endPoint y: 44, distance: 15.4
click at [719, 33] on icon "button" at bounding box center [721, 35] width 12 height 12
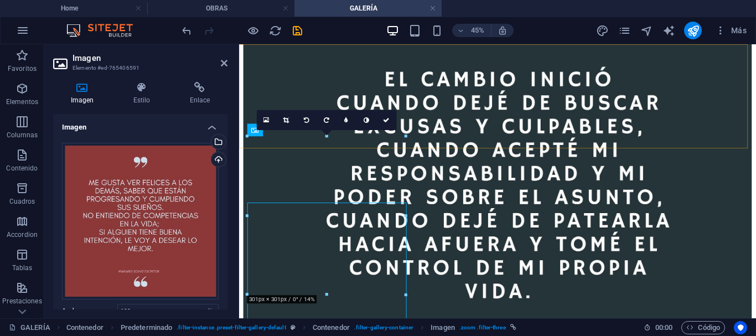
scroll to position [567, 0]
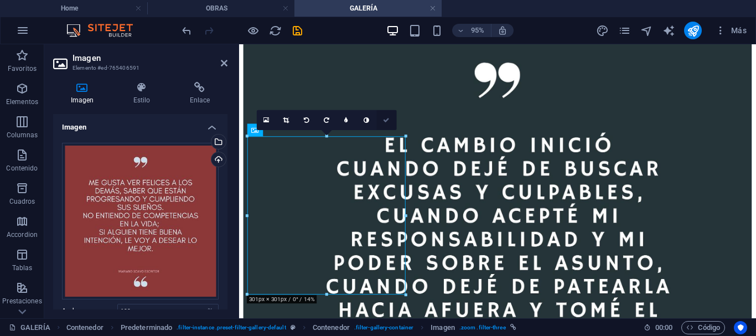
click at [387, 125] on link at bounding box center [386, 120] width 20 height 20
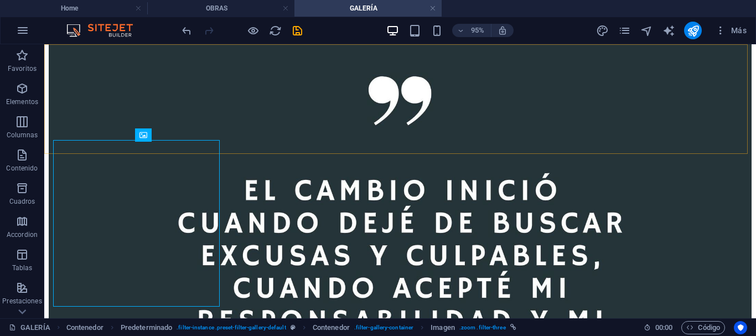
scroll to position [568, 0]
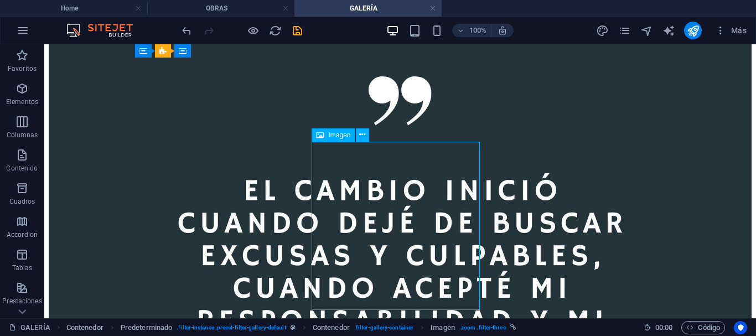
select select "%"
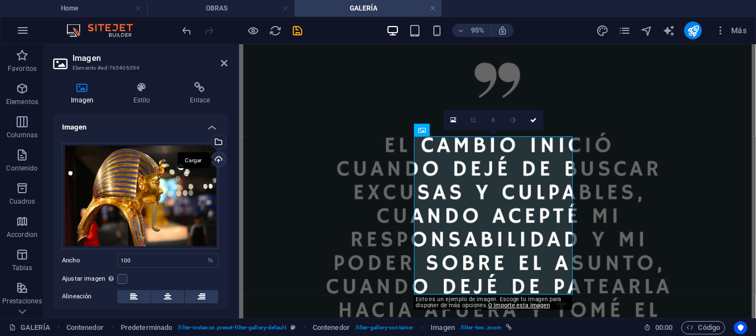
click at [220, 160] on div "Cargar" at bounding box center [217, 160] width 17 height 17
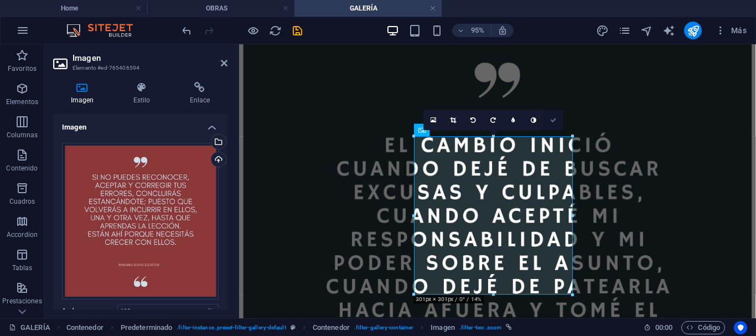
click at [556, 120] on icon at bounding box center [553, 120] width 7 height 6
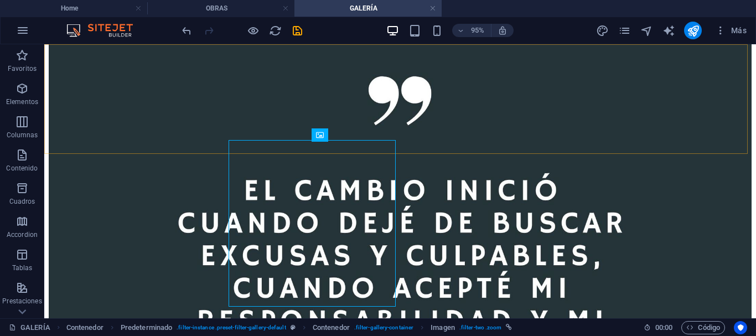
scroll to position [568, 0]
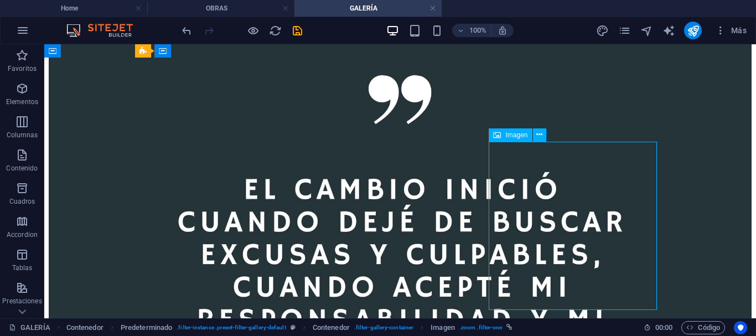
select select "%"
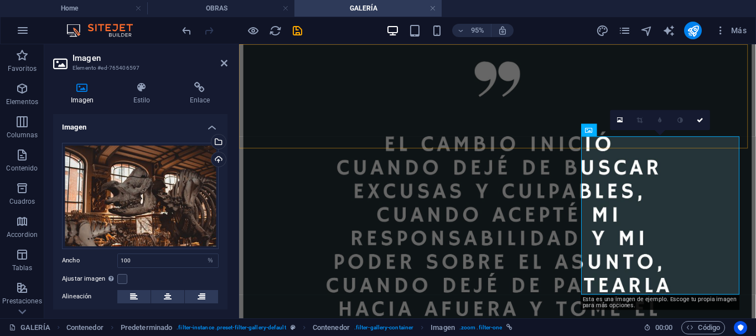
scroll to position [567, 0]
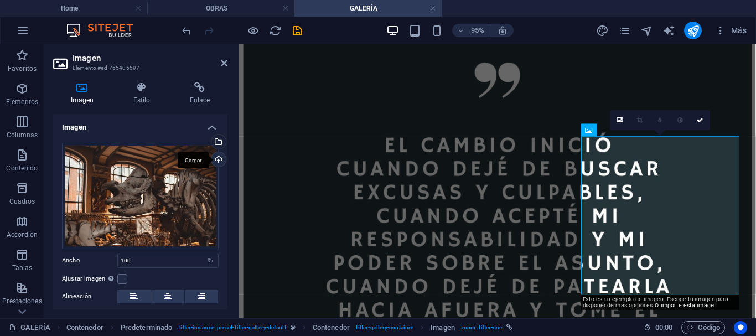
click at [217, 160] on div "Cargar" at bounding box center [217, 160] width 17 height 17
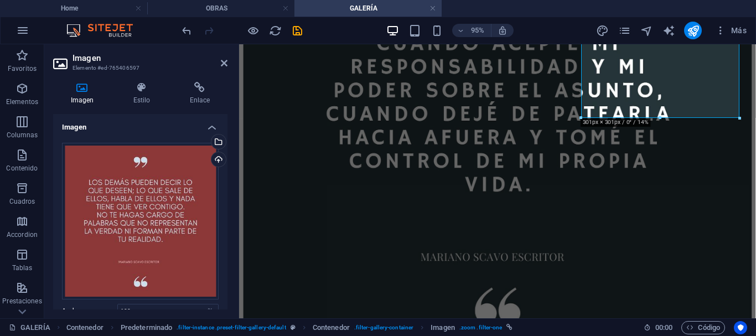
scroll to position [753, 0]
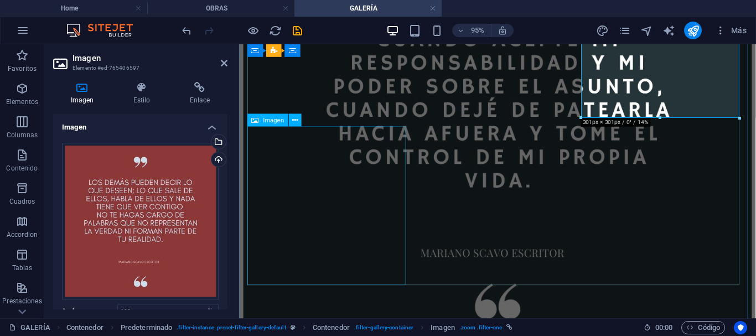
select select "%"
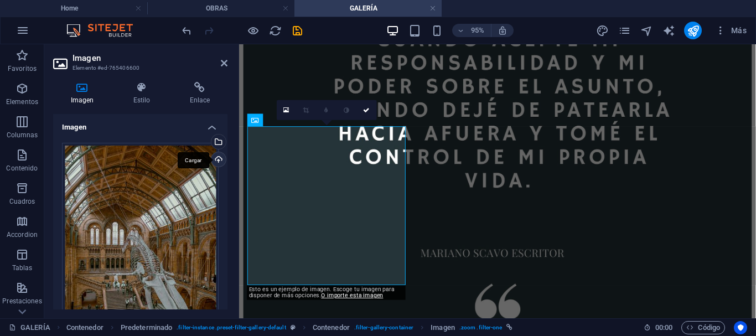
click at [215, 160] on div "Cargar" at bounding box center [217, 160] width 17 height 17
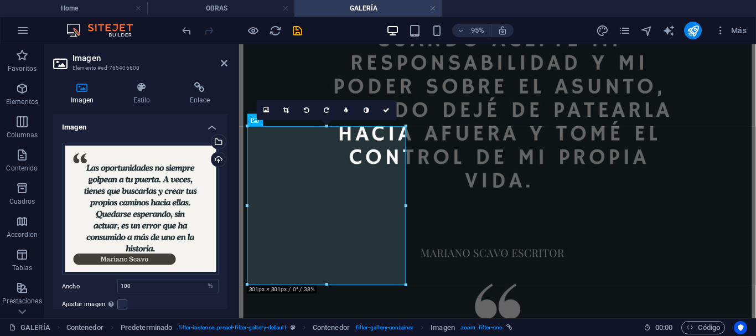
drag, startPoint x: 225, startPoint y: 193, endPoint x: 227, endPoint y: 203, distance: 9.7
click at [226, 204] on div "Imagen Arrastra archivos aquí, haz clic para escoger archivos o selecciona arch…" at bounding box center [140, 211] width 174 height 195
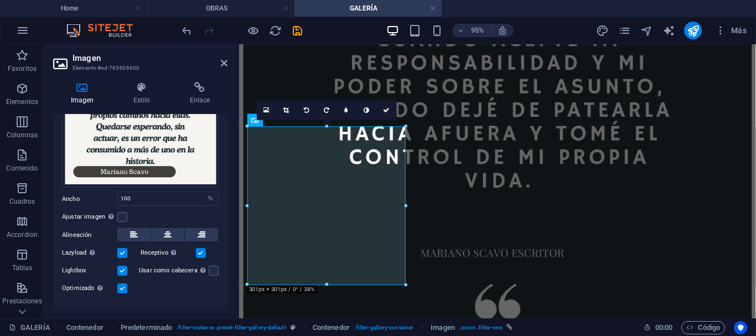
scroll to position [88, 0]
click at [127, 216] on label at bounding box center [122, 216] width 10 height 10
click at [0, 0] on input "Ajustar imagen Ajustar imagen automáticamente a un ancho y alto fijo" at bounding box center [0, 0] width 0 height 0
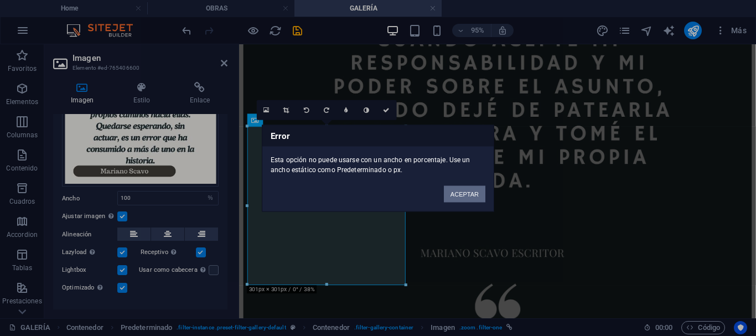
drag, startPoint x: 463, startPoint y: 195, endPoint x: 136, endPoint y: 226, distance: 328.0
click at [463, 195] on button "ACEPTAR" at bounding box center [465, 193] width 42 height 17
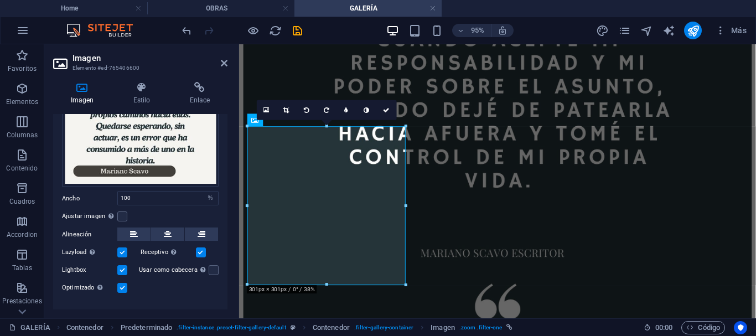
click at [123, 251] on label at bounding box center [122, 252] width 10 height 10
click at [0, 0] on input "Lazyload La carga de imágenes tras la carga de la página mejora la velocidad de…" at bounding box center [0, 0] width 0 height 0
click at [123, 251] on label at bounding box center [122, 252] width 10 height 10
click at [0, 0] on input "Lazyload La carga de imágenes tras la carga de la página mejora la velocidad de…" at bounding box center [0, 0] width 0 height 0
click at [123, 266] on label at bounding box center [122, 270] width 10 height 10
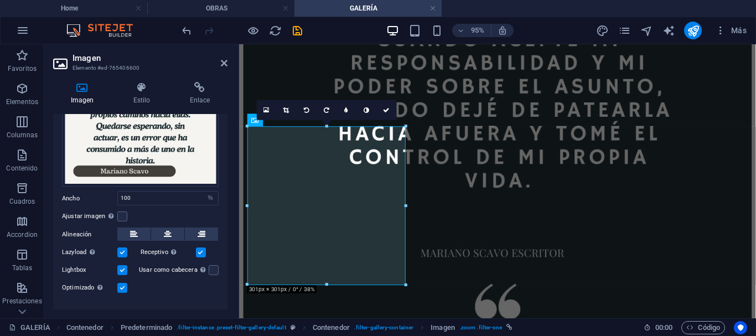
click at [0, 0] on input "Lightbox" at bounding box center [0, 0] width 0 height 0
click at [123, 265] on label at bounding box center [122, 270] width 10 height 10
click at [0, 0] on input "Lightbox" at bounding box center [0, 0] width 0 height 0
click at [122, 294] on div "Arrastra archivos aquí, haz clic para escoger archivos o selecciona archivos de…" at bounding box center [140, 175] width 174 height 258
click at [124, 288] on label at bounding box center [122, 288] width 10 height 10
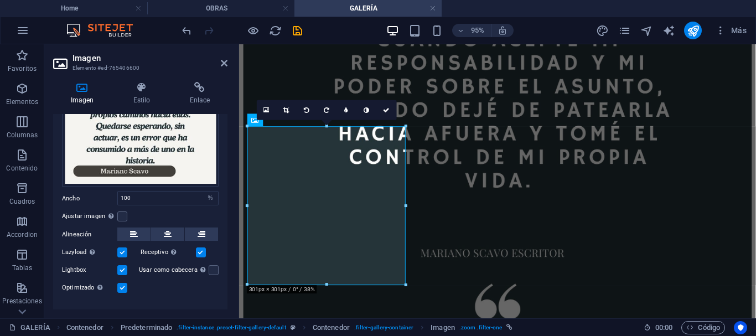
click at [0, 0] on input "Optimizado Las imágenes se comprimen para así mejorar la velocidad de las págin…" at bounding box center [0, 0] width 0 height 0
click at [125, 288] on label at bounding box center [122, 288] width 10 height 10
click at [0, 0] on input "Optimizado Las imágenes se comprimen para así mejorar la velocidad de las págin…" at bounding box center [0, 0] width 0 height 0
click at [266, 110] on icon at bounding box center [267, 110] width 6 height 7
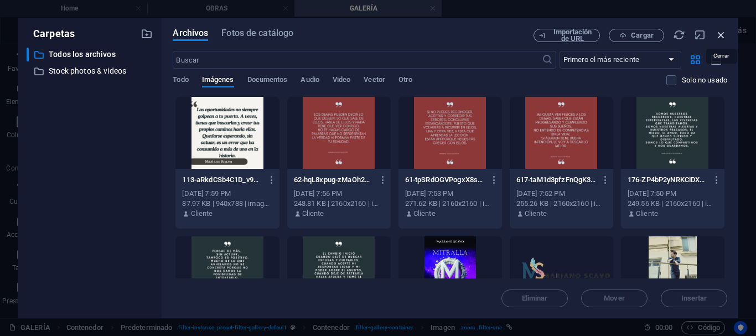
click at [723, 40] on icon "button" at bounding box center [721, 35] width 12 height 12
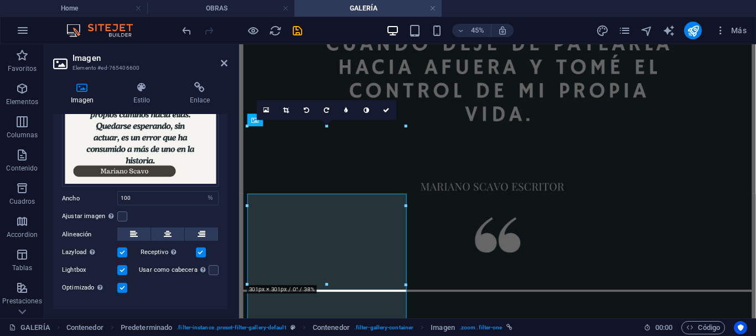
scroll to position [753, 0]
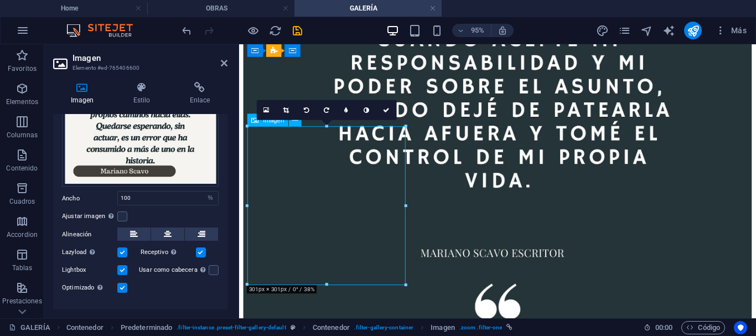
drag, startPoint x: 564, startPoint y: 169, endPoint x: 324, endPoint y: 146, distance: 241.3
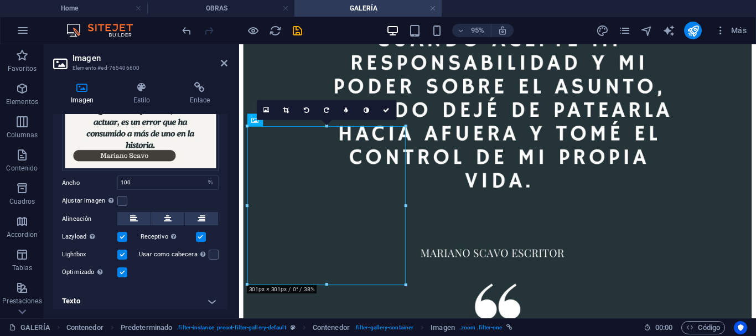
scroll to position [107, 0]
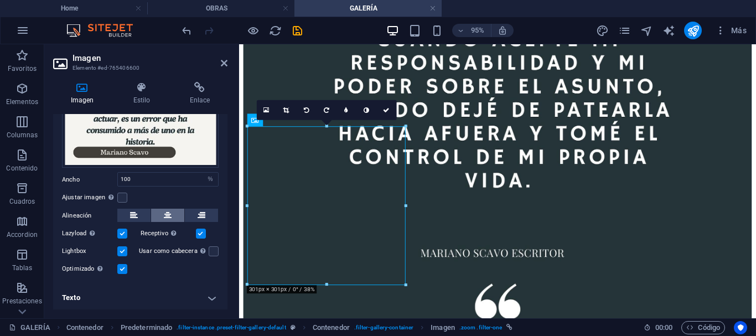
click at [162, 215] on button at bounding box center [167, 215] width 33 height 13
click at [196, 215] on button at bounding box center [201, 215] width 33 height 13
drag, startPoint x: 172, startPoint y: 217, endPoint x: 174, endPoint y: 210, distance: 7.7
click at [171, 218] on button at bounding box center [167, 215] width 33 height 13
click at [197, 234] on label at bounding box center [201, 234] width 10 height 10
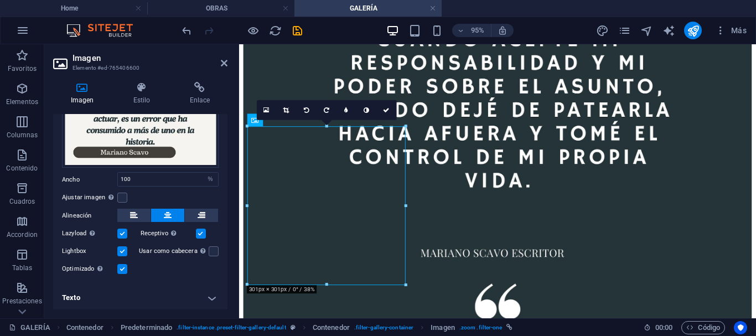
click at [0, 0] on input "Receptivo Automáticamente cargar tamaños optimizados de smartphone e imagen ret…" at bounding box center [0, 0] width 0 height 0
click at [200, 230] on label at bounding box center [201, 234] width 10 height 10
click at [0, 0] on input "Receptivo Automáticamente cargar tamaños optimizados de smartphone e imagen ret…" at bounding box center [0, 0] width 0 height 0
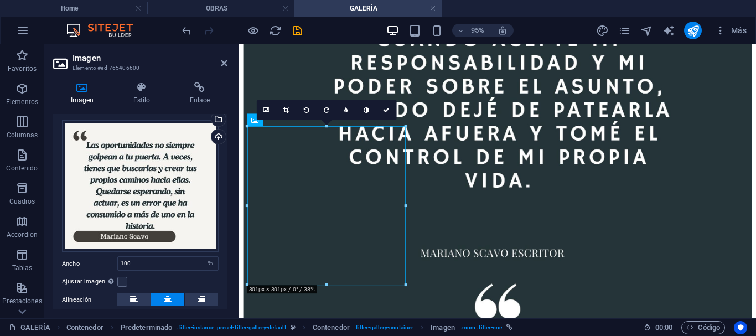
scroll to position [0, 0]
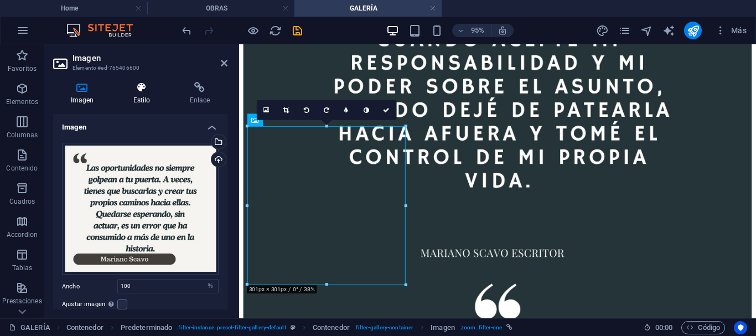
click at [138, 94] on h4 "Estilo" at bounding box center [144, 93] width 56 height 23
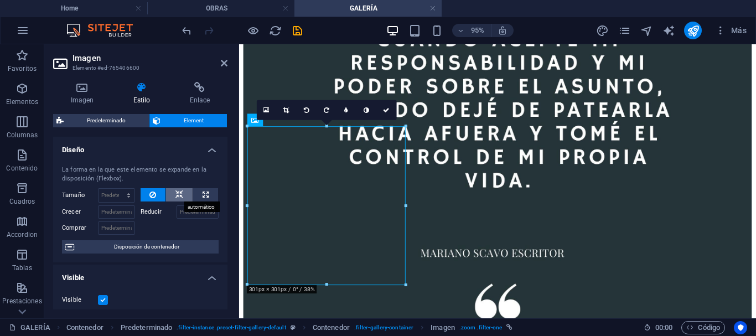
click at [177, 194] on icon at bounding box center [179, 194] width 8 height 13
click at [158, 195] on button at bounding box center [153, 194] width 25 height 13
click at [83, 91] on icon at bounding box center [82, 87] width 58 height 11
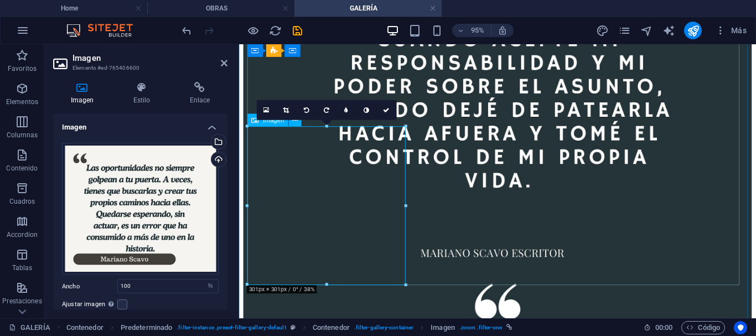
click at [217, 163] on div "Cargar" at bounding box center [217, 160] width 17 height 17
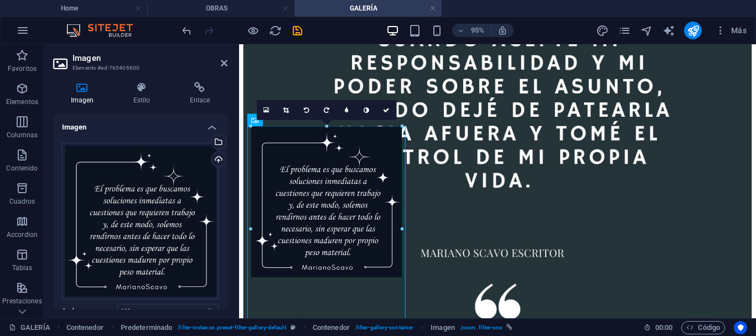
drag, startPoint x: 406, startPoint y: 125, endPoint x: 395, endPoint y: 144, distance: 22.3
type input "287"
select select "px"
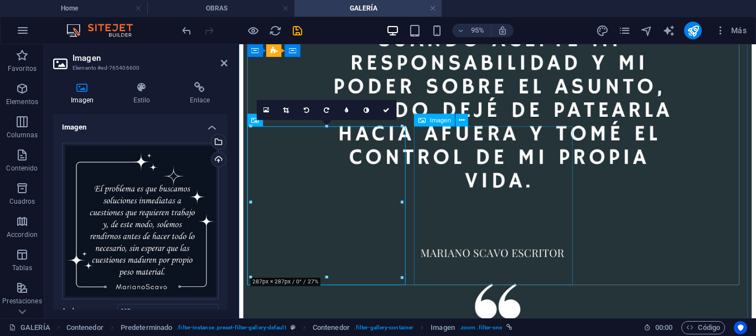
type input "100"
select select "%"
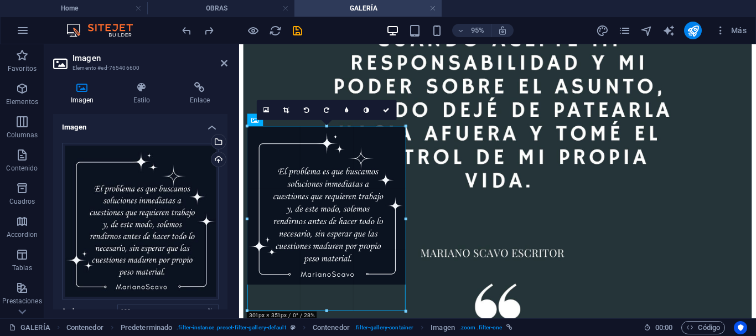
drag, startPoint x: 327, startPoint y: 284, endPoint x: 324, endPoint y: 311, distance: 26.7
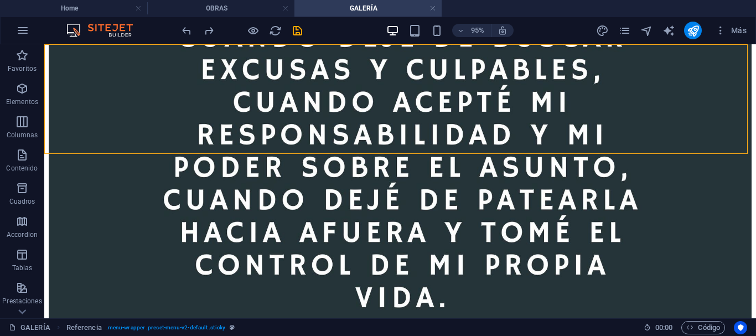
scroll to position [754, 0]
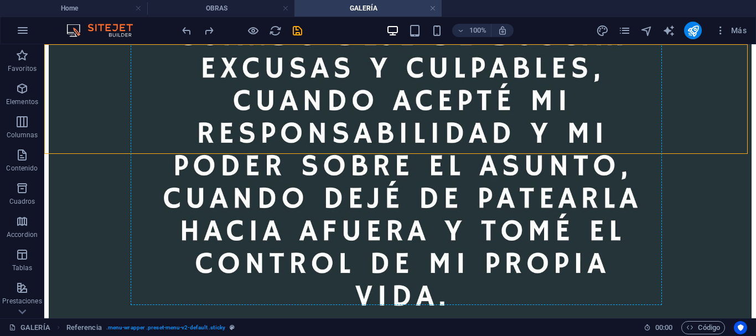
drag, startPoint x: 382, startPoint y: 138, endPoint x: 383, endPoint y: 149, distance: 10.6
drag, startPoint x: 383, startPoint y: 149, endPoint x: 362, endPoint y: 162, distance: 25.3
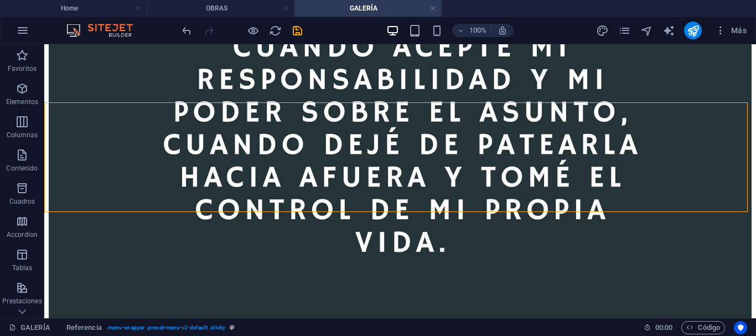
scroll to position [639, 0]
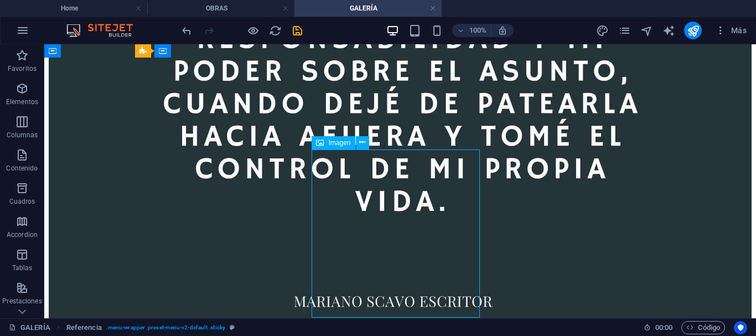
select select "%"
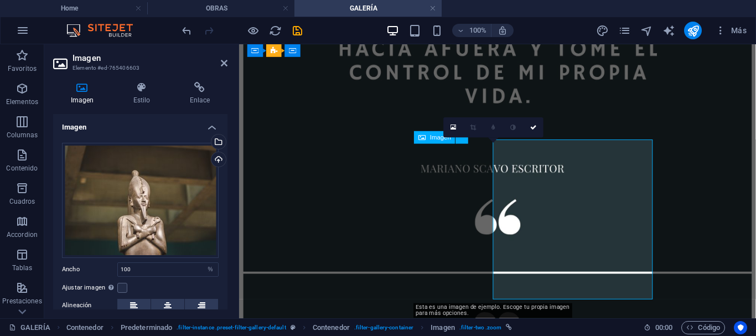
scroll to position [644, 0]
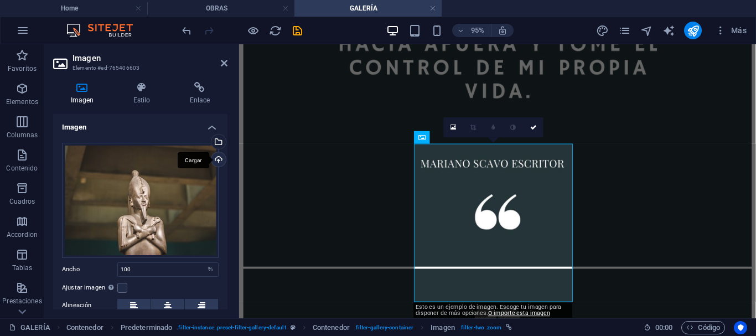
click at [215, 165] on div "Cargar" at bounding box center [217, 160] width 17 height 17
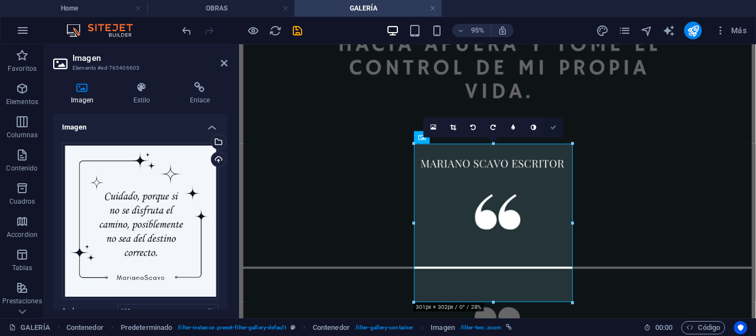
click at [552, 129] on icon at bounding box center [553, 127] width 7 height 6
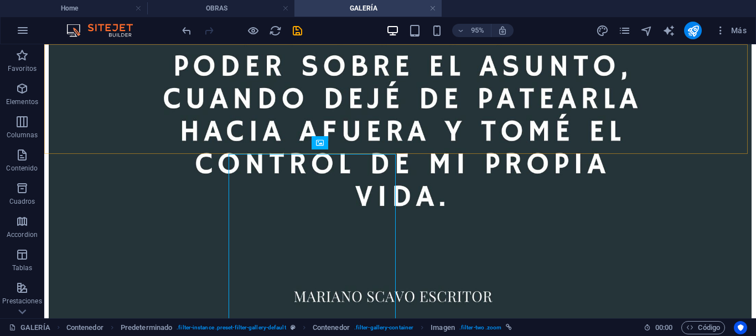
scroll to position [639, 0]
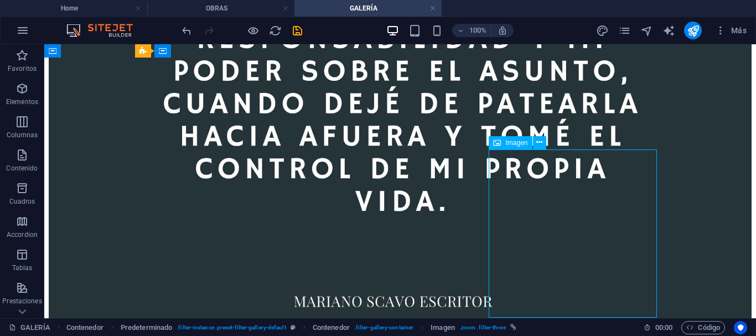
select select "%"
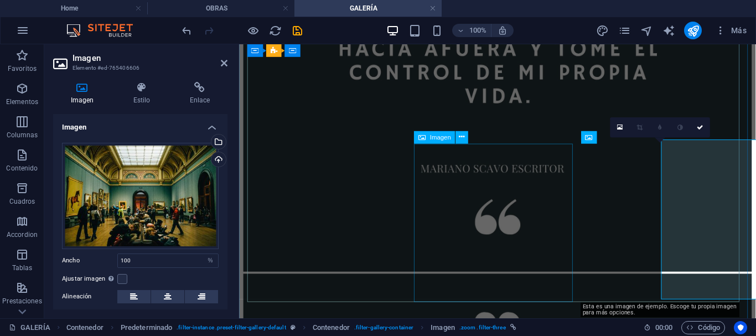
scroll to position [644, 0]
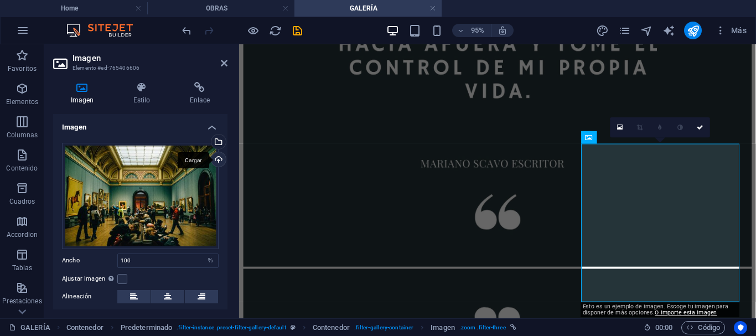
click at [220, 160] on div "Cargar" at bounding box center [217, 160] width 17 height 17
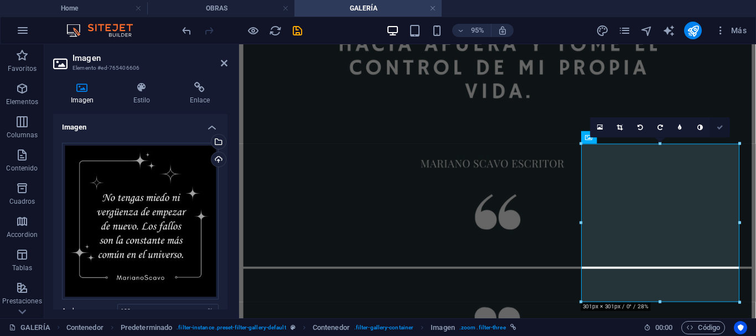
drag, startPoint x: 722, startPoint y: 126, endPoint x: 679, endPoint y: 80, distance: 63.0
click at [723, 125] on link at bounding box center [720, 127] width 20 height 20
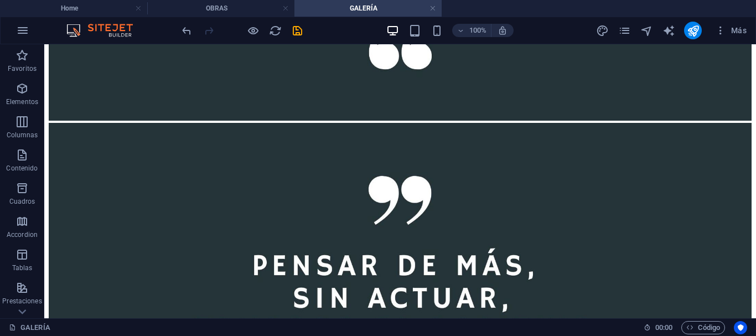
scroll to position [59, 0]
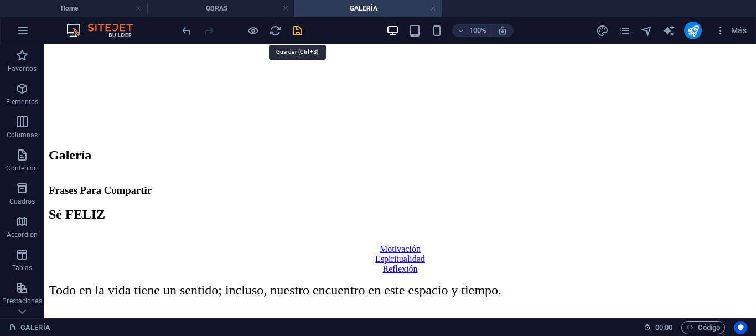
click at [298, 30] on icon "save" at bounding box center [297, 30] width 13 height 13
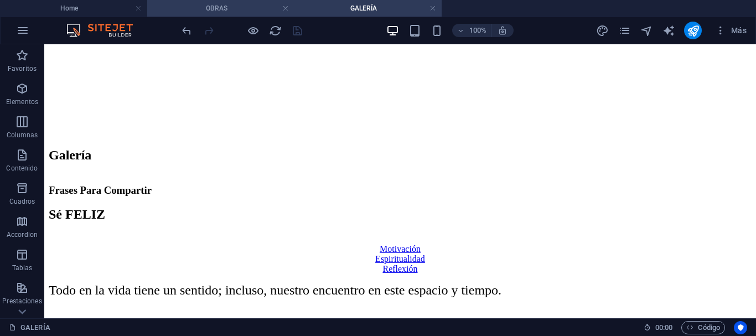
click at [215, 12] on h4 "OBRAS" at bounding box center [220, 8] width 147 height 12
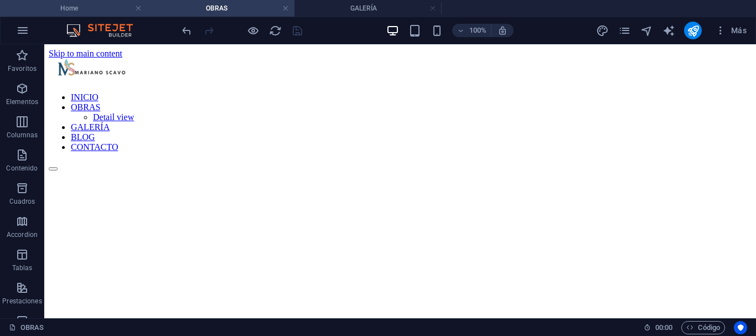
click at [90, 8] on h4 "Home" at bounding box center [73, 8] width 147 height 12
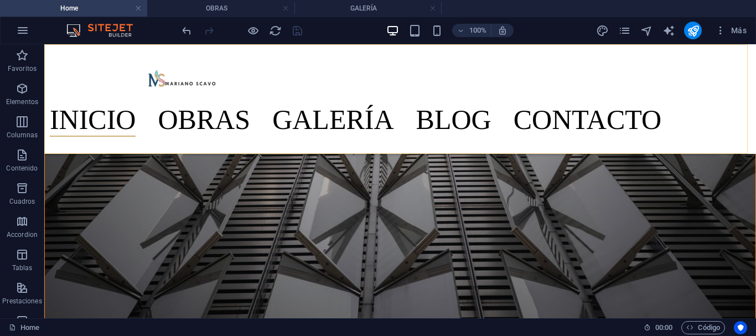
scroll to position [442, 0]
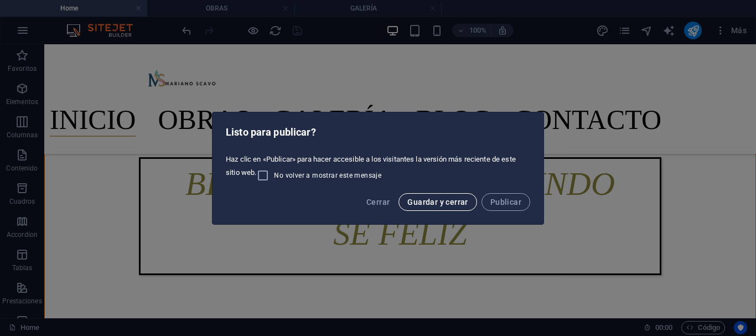
click at [427, 201] on span "Guardar y cerrar" at bounding box center [437, 202] width 60 height 9
